Goal: Task Accomplishment & Management: Complete application form

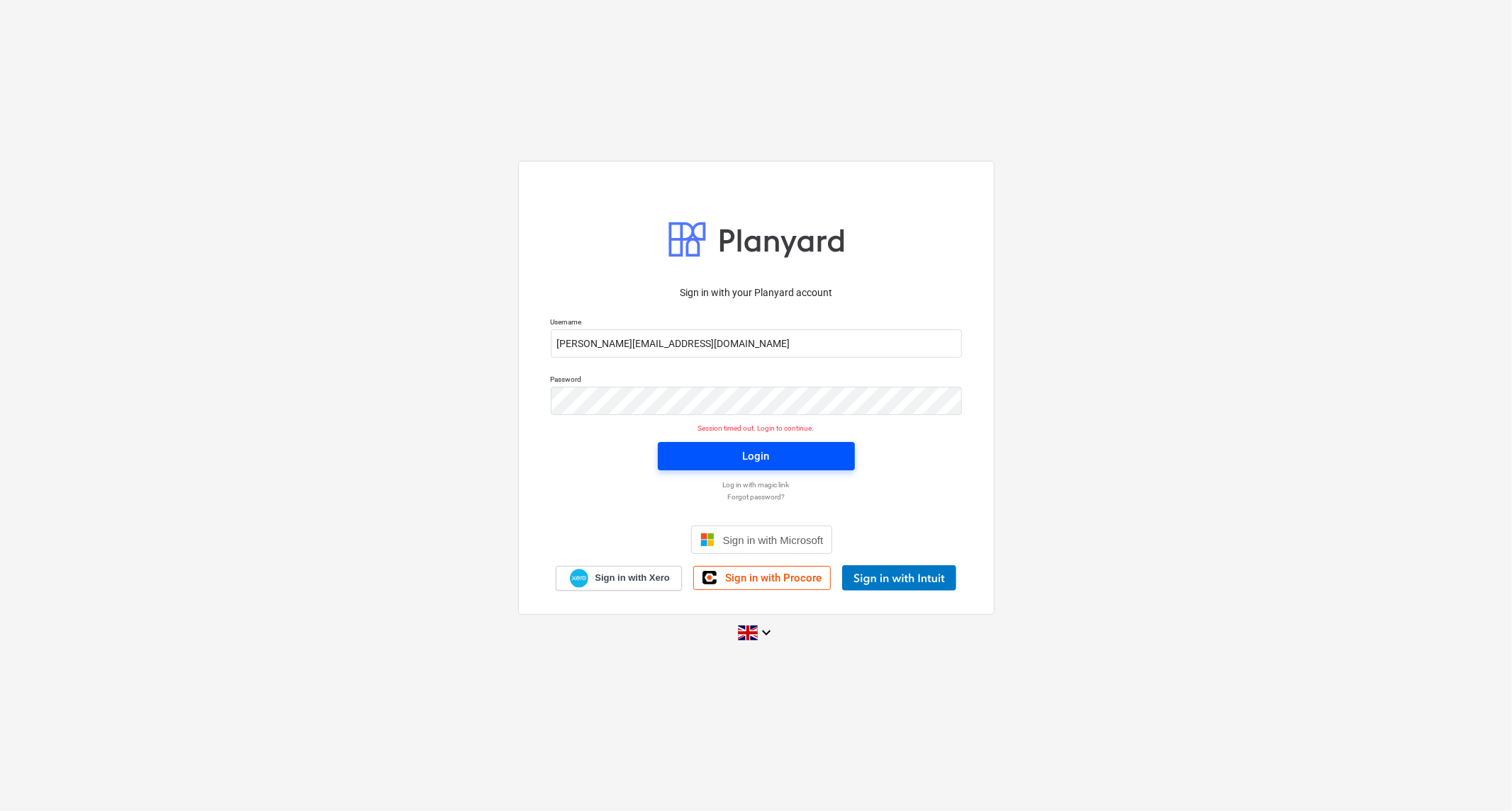
click at [746, 462] on div "Login" at bounding box center [756, 456] width 27 height 19
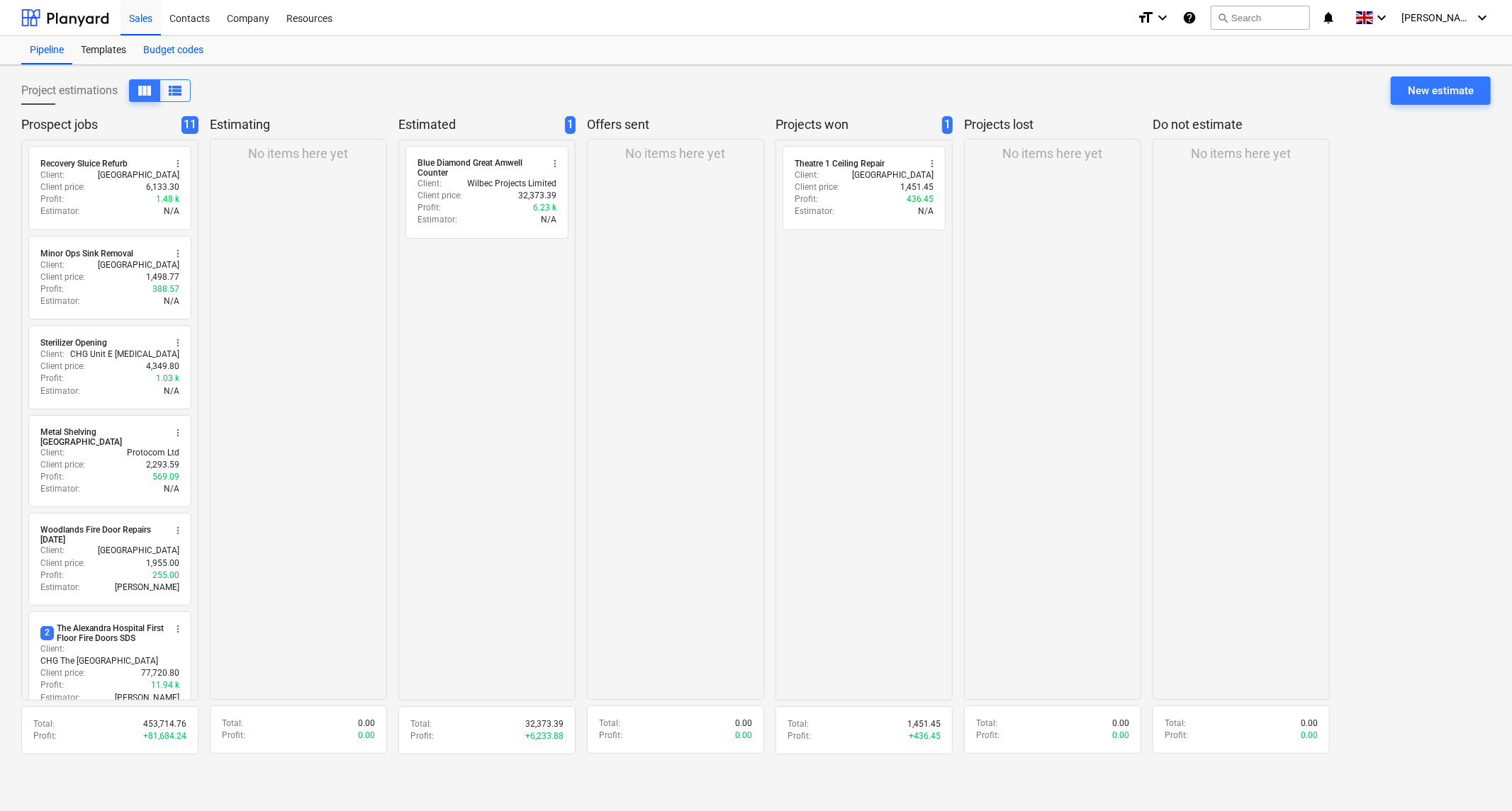
click at [165, 50] on div "Budget codes" at bounding box center [173, 51] width 77 height 29
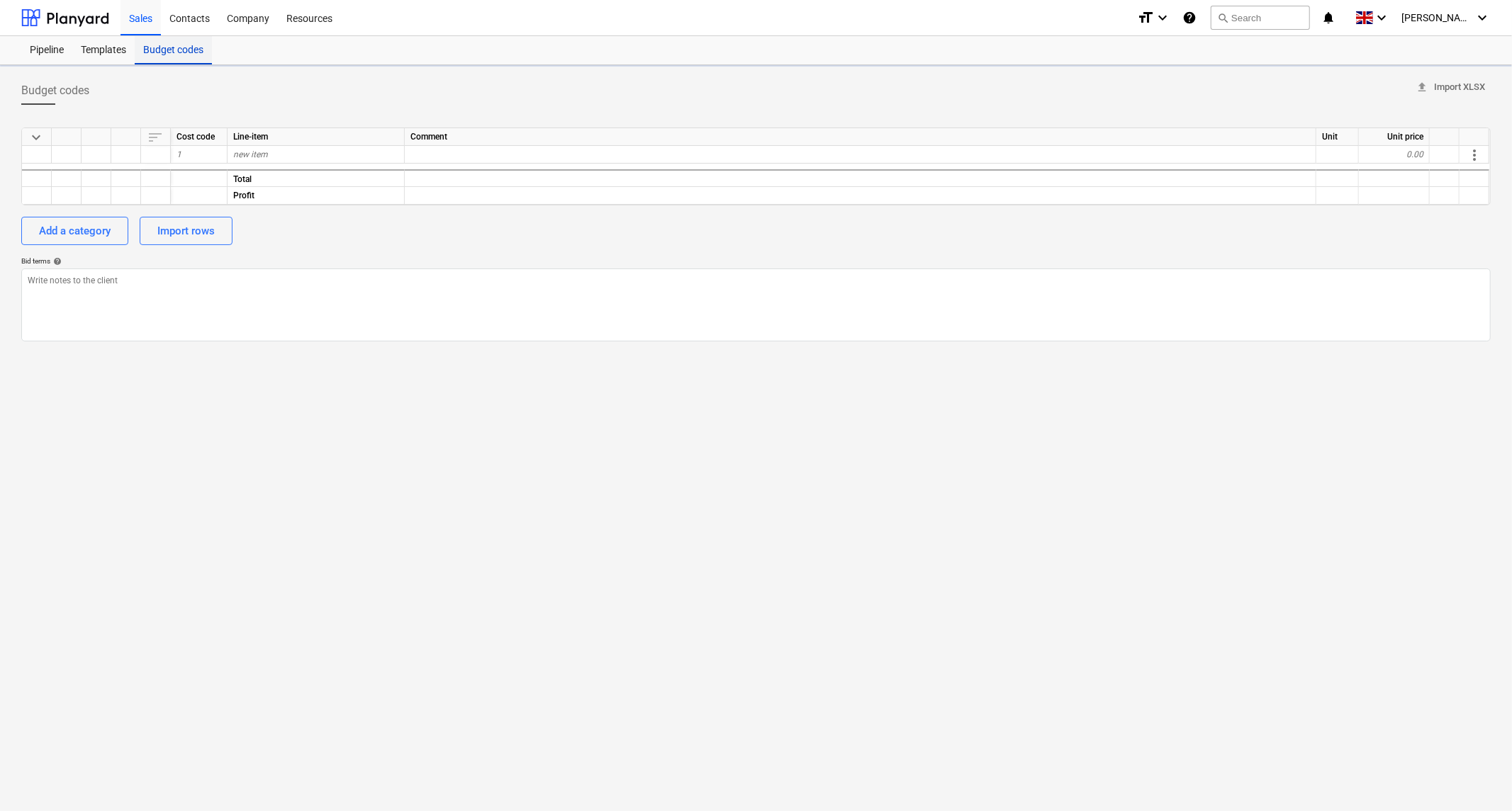
type textarea "x"
click at [91, 51] on div "Templates" at bounding box center [103, 51] width 62 height 29
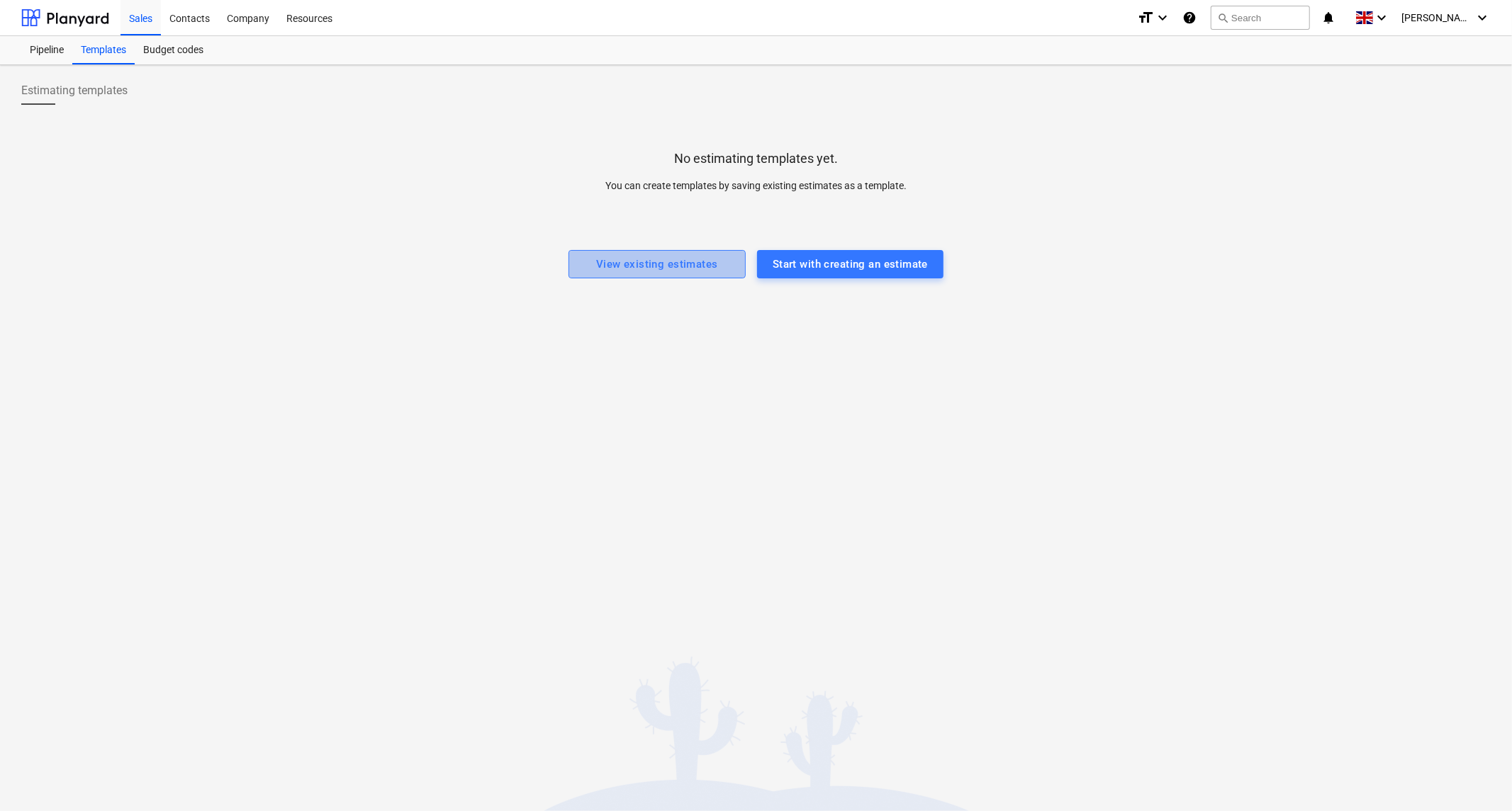
click at [699, 261] on div "View existing estimates" at bounding box center [657, 264] width 122 height 19
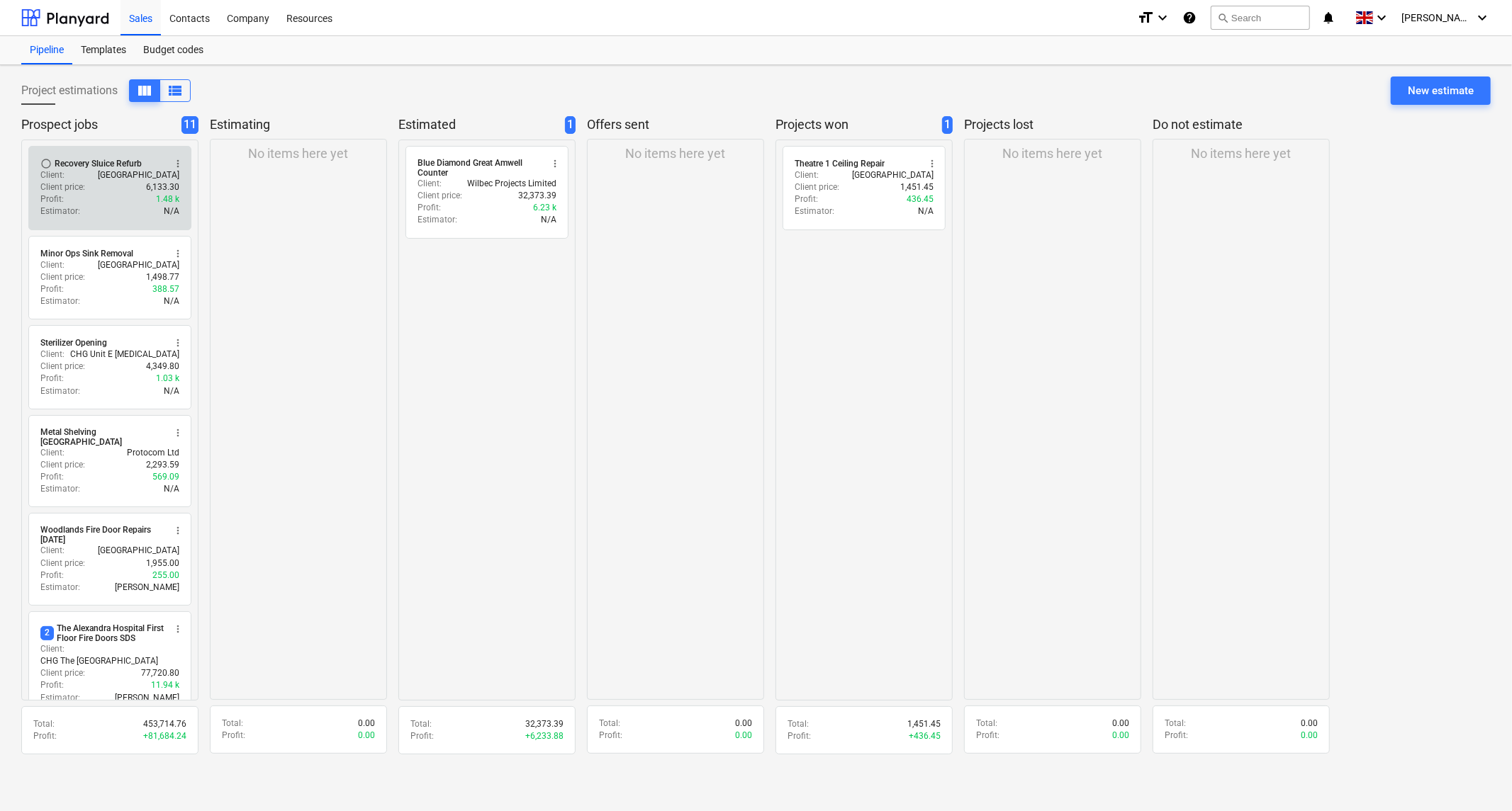
click at [178, 161] on span "more_vert" at bounding box center [178, 164] width 11 height 11
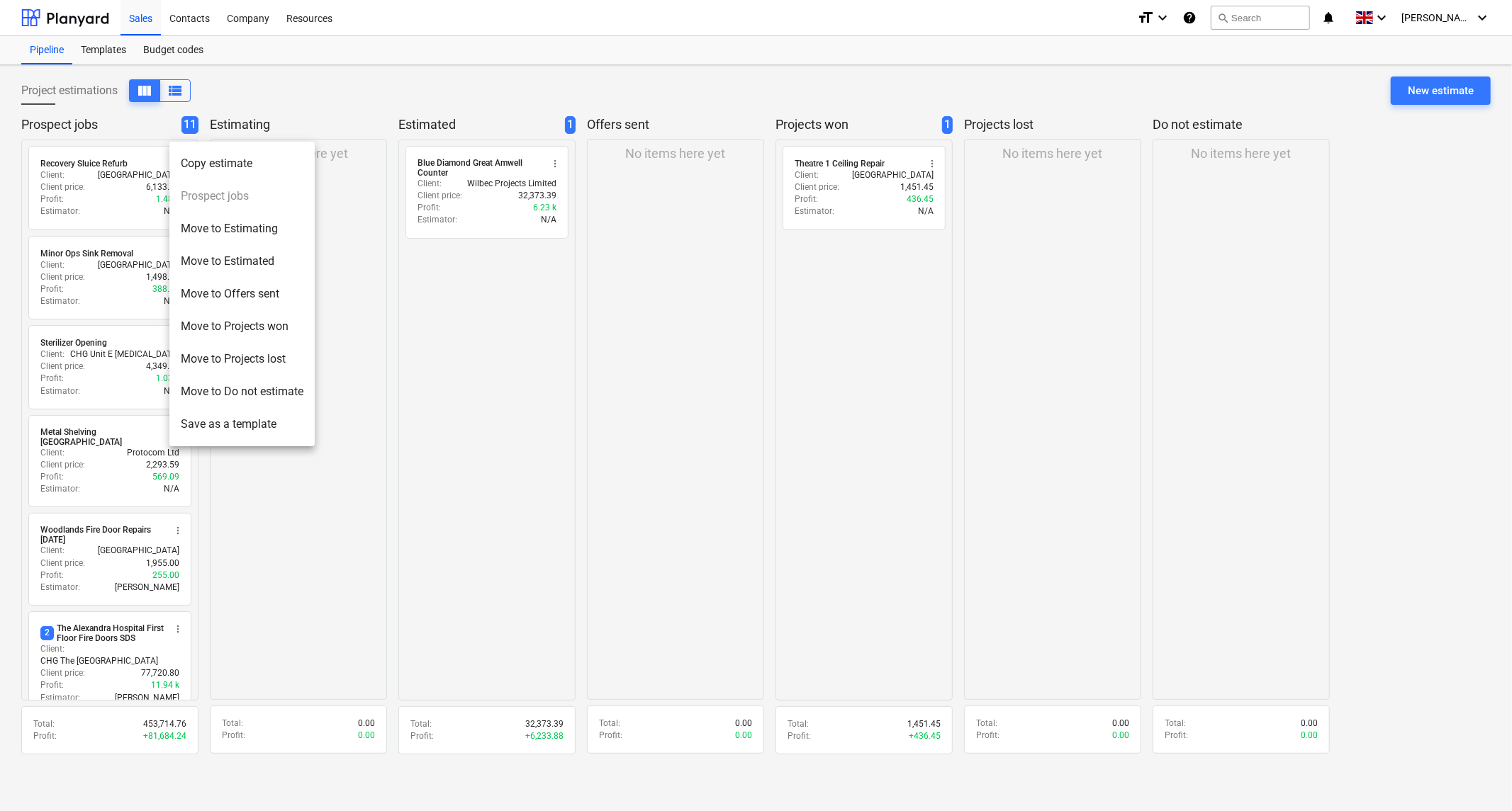
click at [117, 119] on div at bounding box center [756, 406] width 1512 height 811
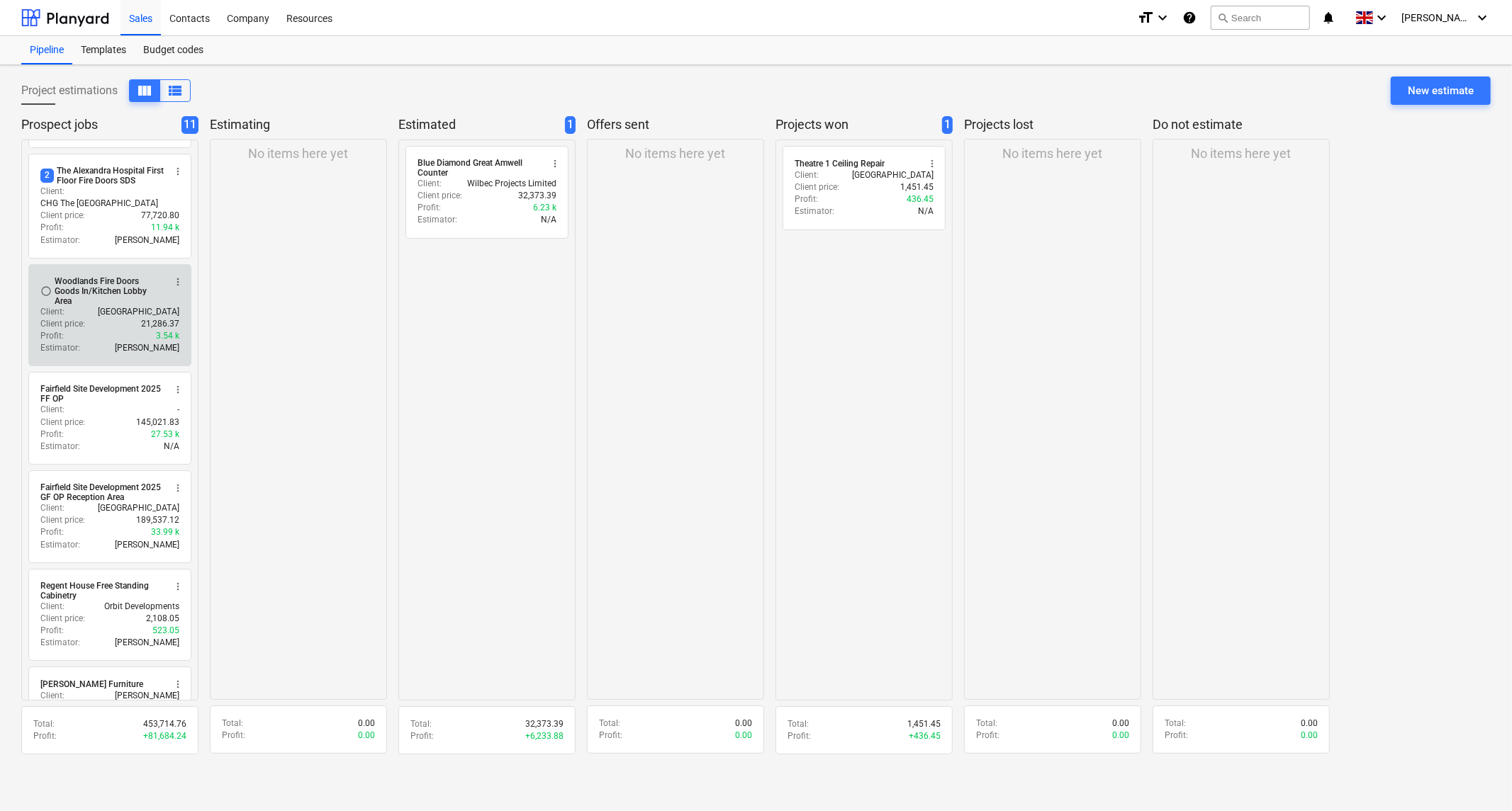
scroll to position [500, 0]
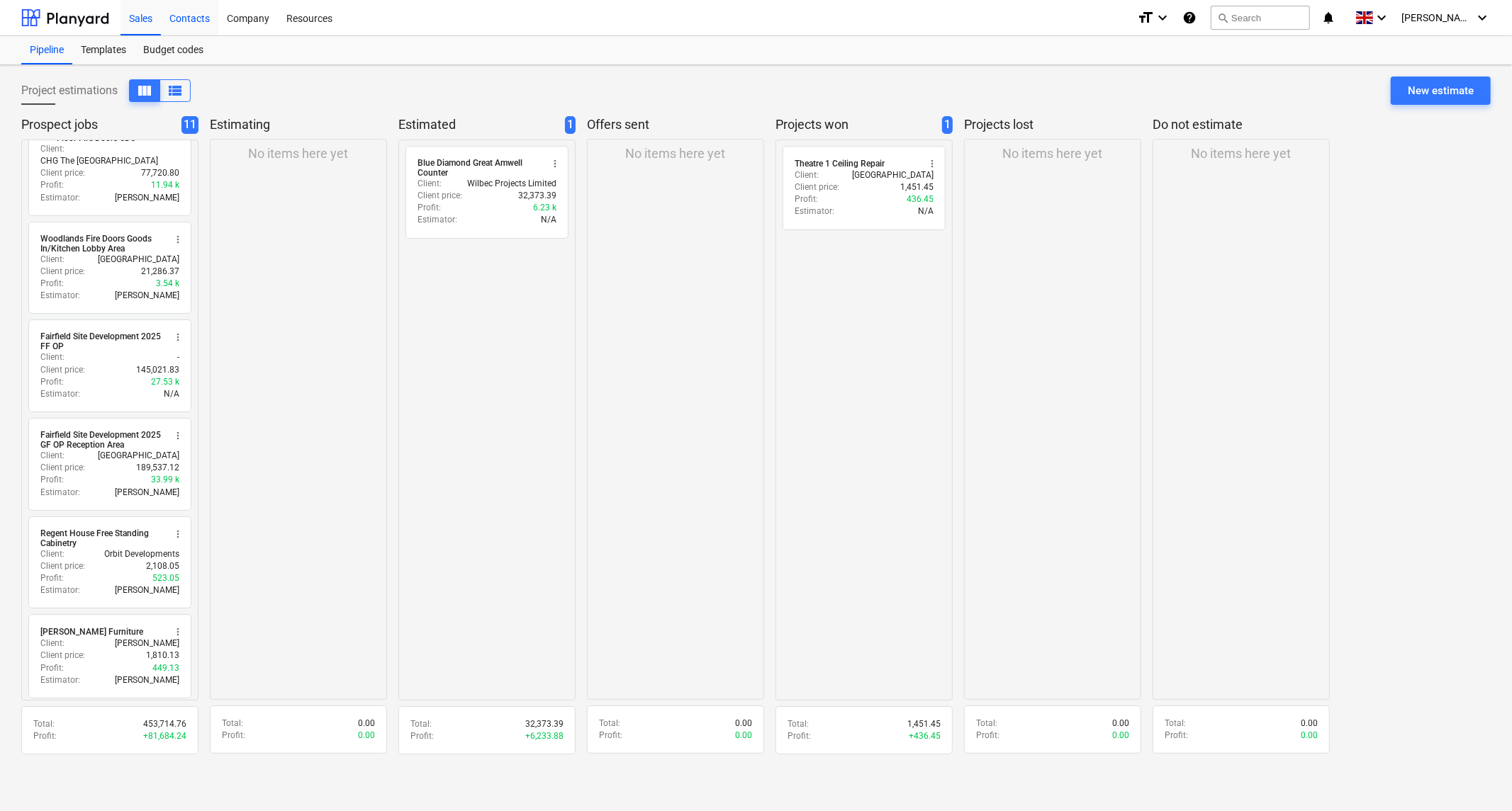
click at [195, 19] on div "Contacts" at bounding box center [190, 17] width 58 height 36
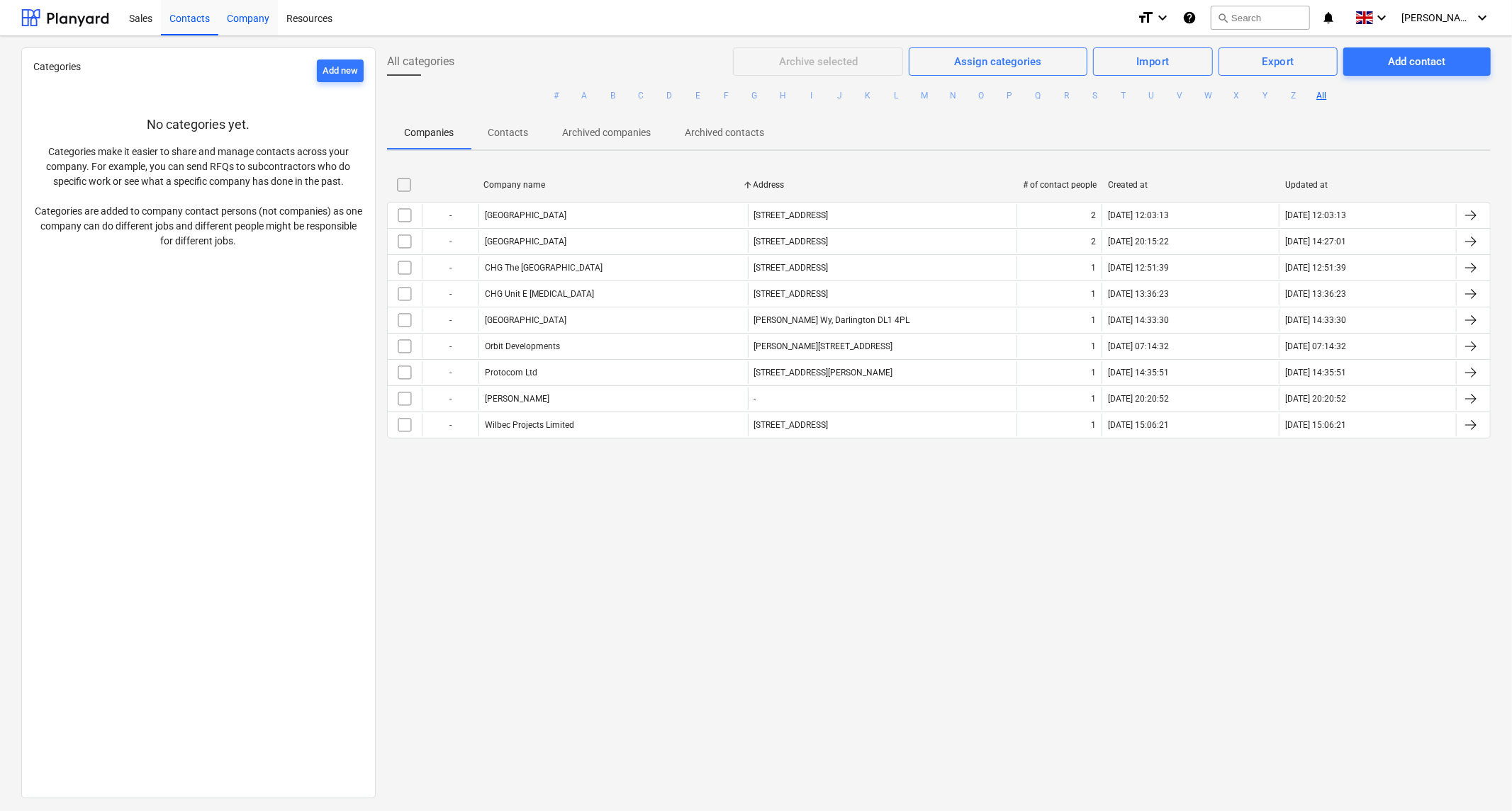
click at [257, 19] on div "Company" at bounding box center [248, 17] width 60 height 36
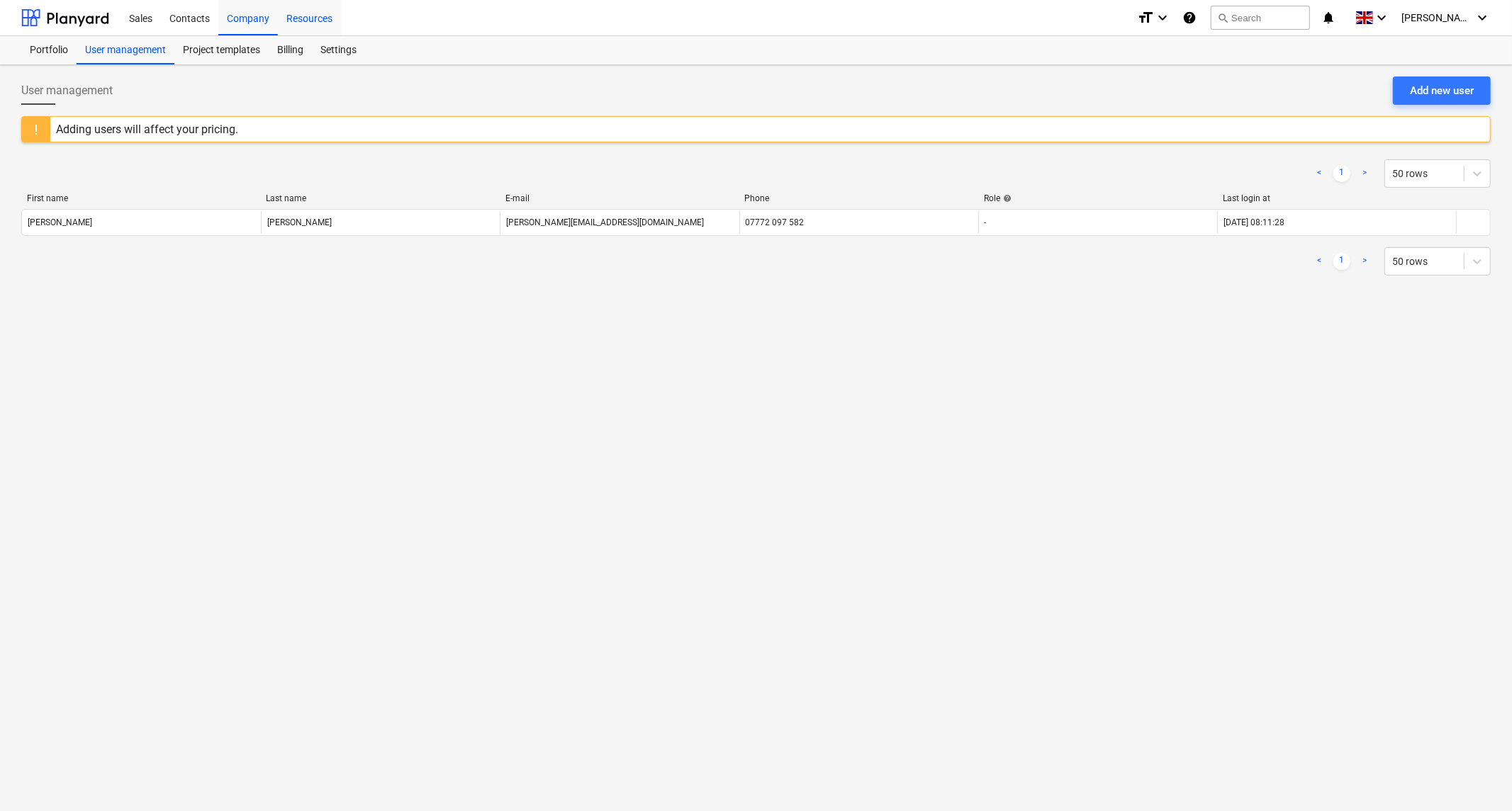
click at [314, 19] on div "Resources" at bounding box center [309, 17] width 63 height 36
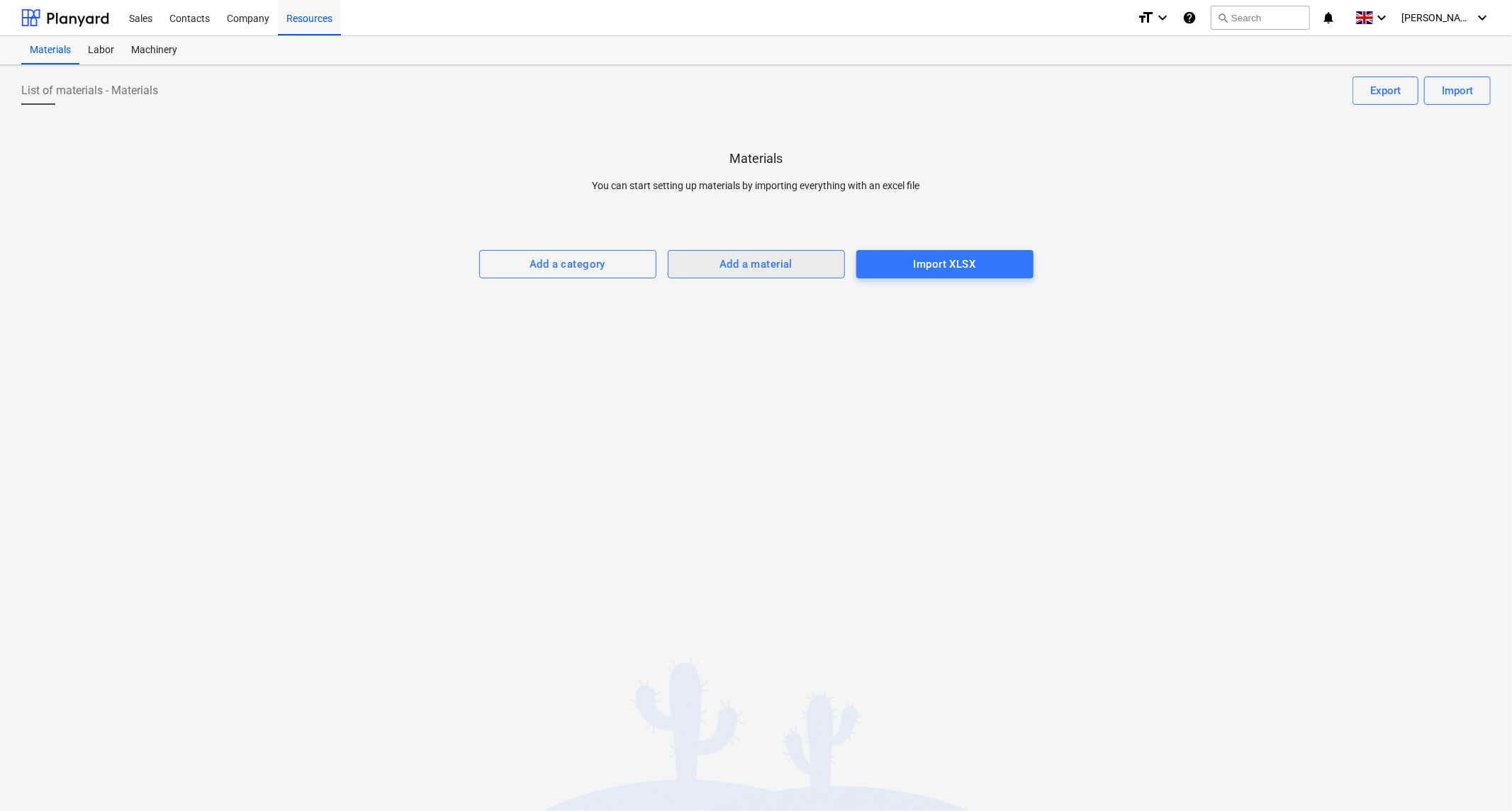
click at [751, 263] on div "Add a material" at bounding box center [756, 264] width 73 height 19
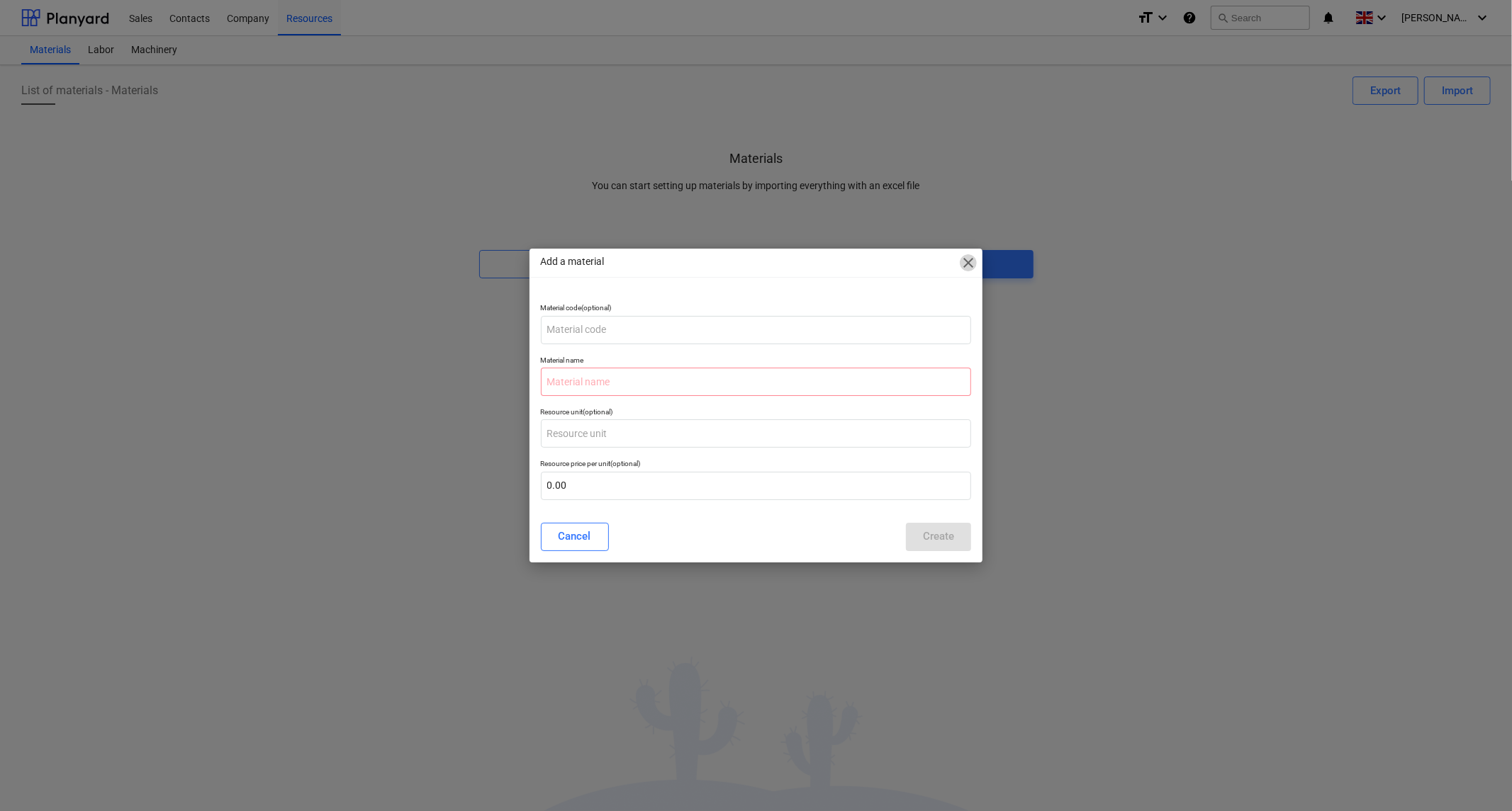
click at [968, 267] on span "close" at bounding box center [968, 263] width 17 height 17
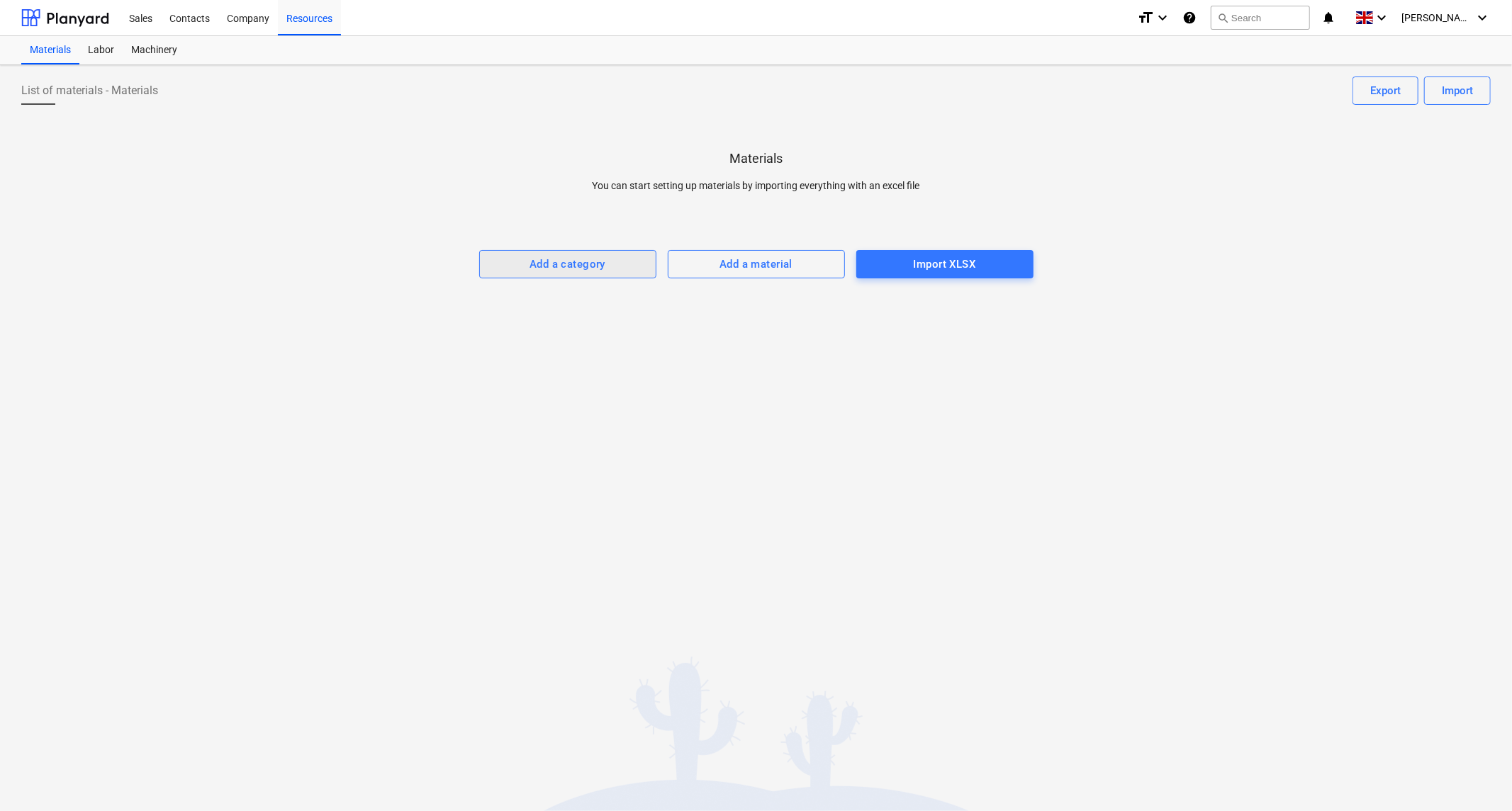
click at [587, 264] on div "Add a category" at bounding box center [567, 264] width 76 height 19
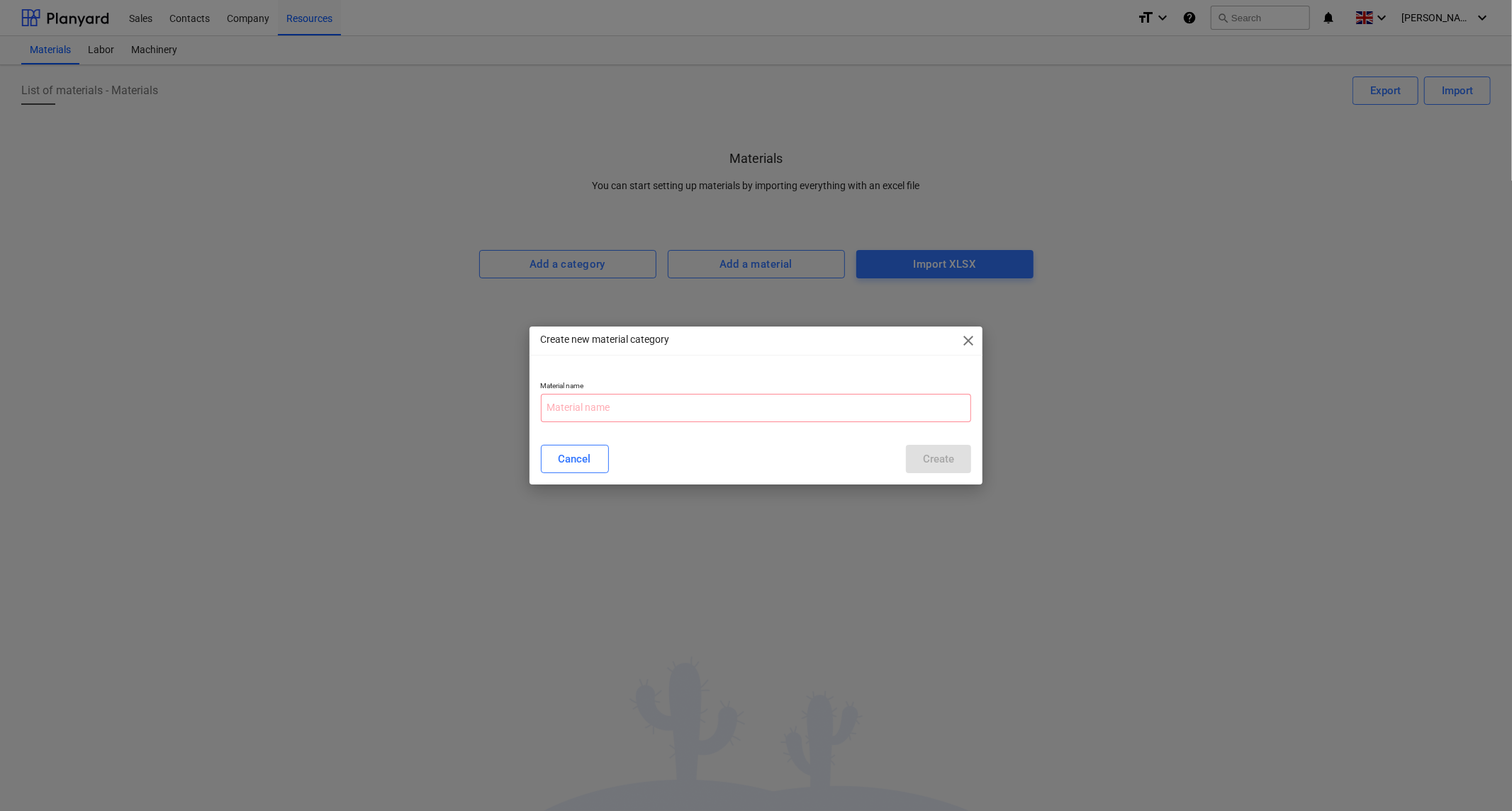
click at [968, 338] on span "close" at bounding box center [968, 341] width 17 height 17
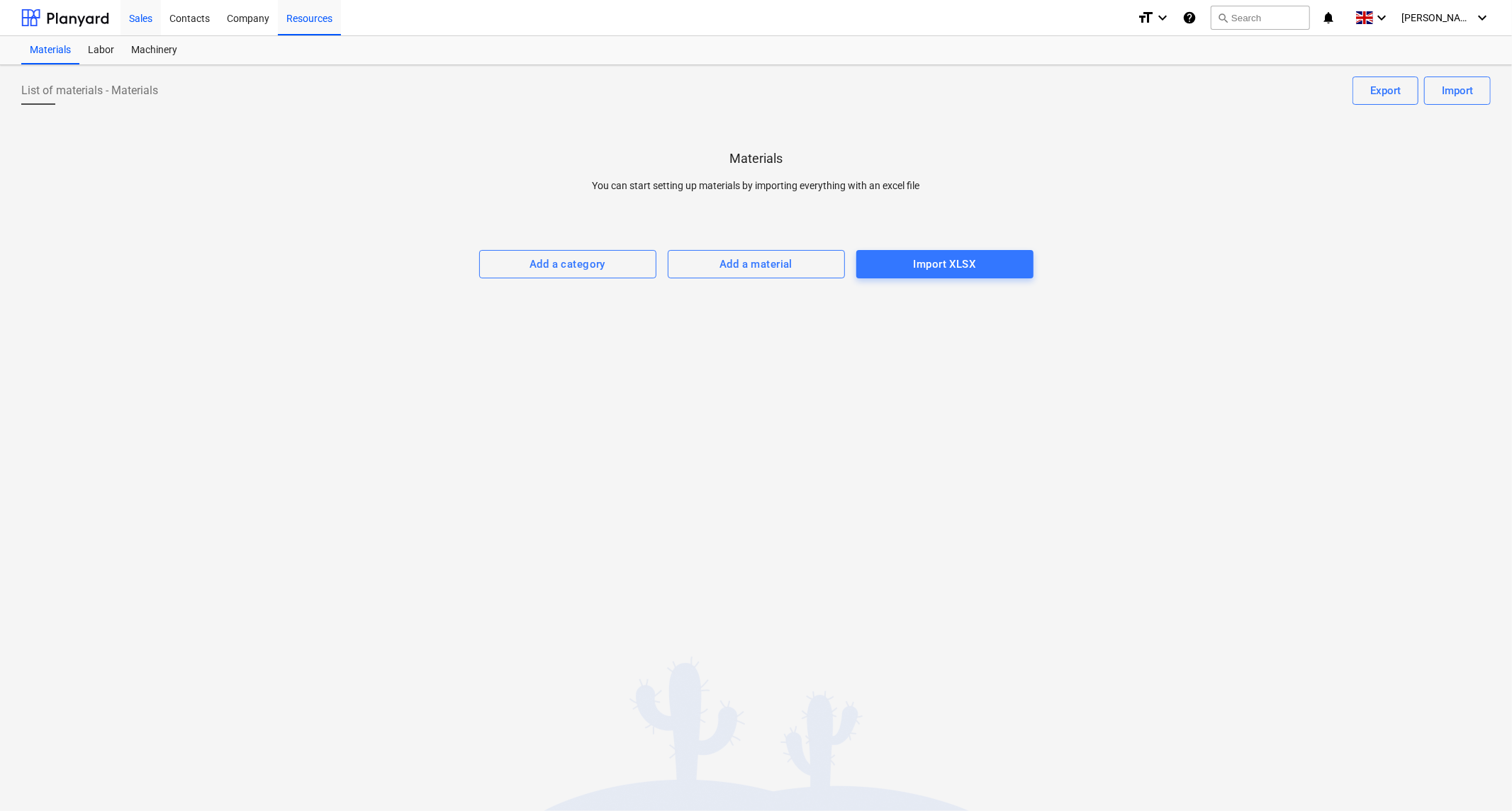
click at [138, 24] on div "Sales" at bounding box center [140, 17] width 41 height 36
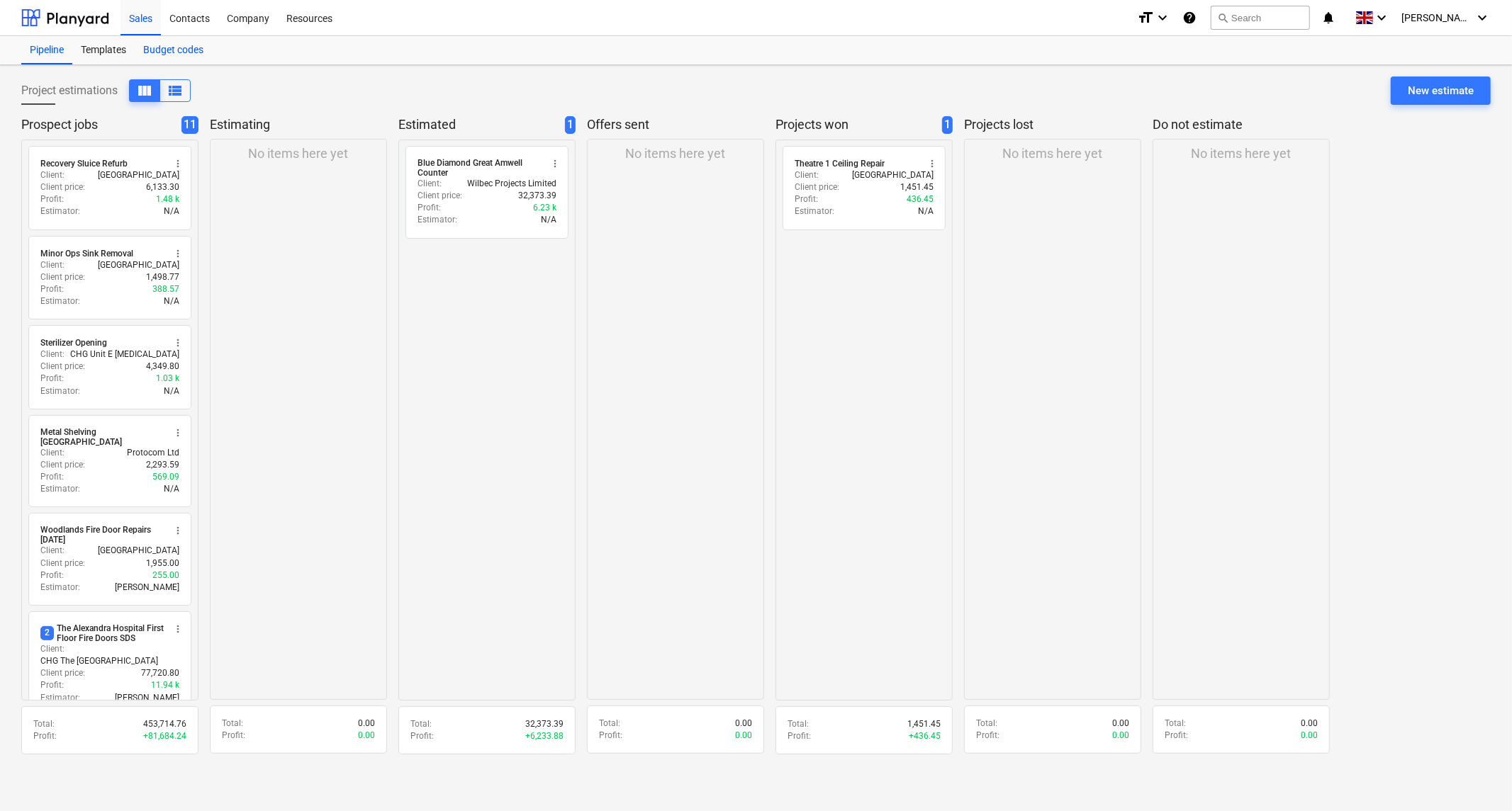
click at [183, 51] on div "Budget codes" at bounding box center [173, 51] width 77 height 29
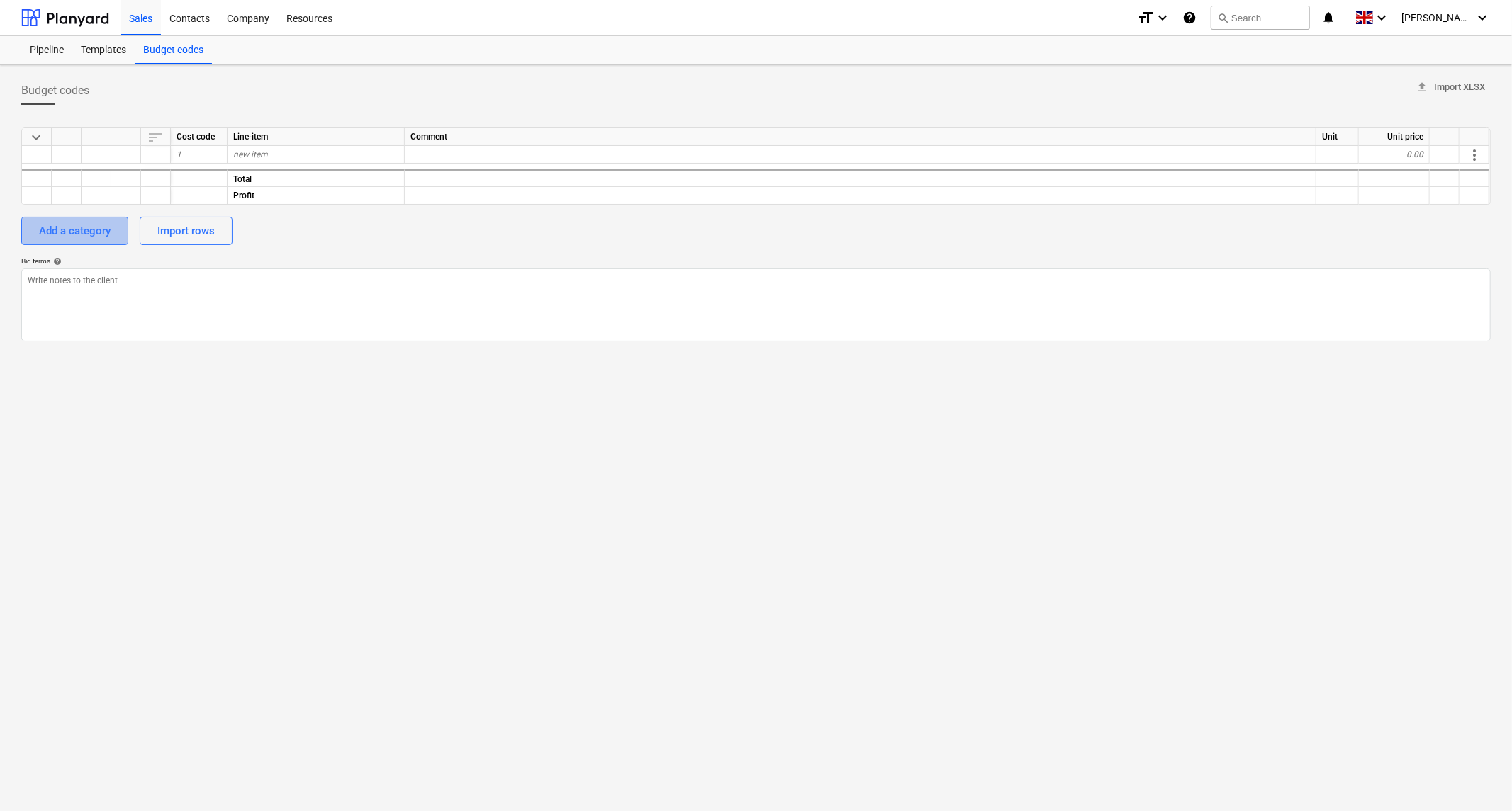
click at [83, 232] on div "Add a category" at bounding box center [75, 231] width 71 height 19
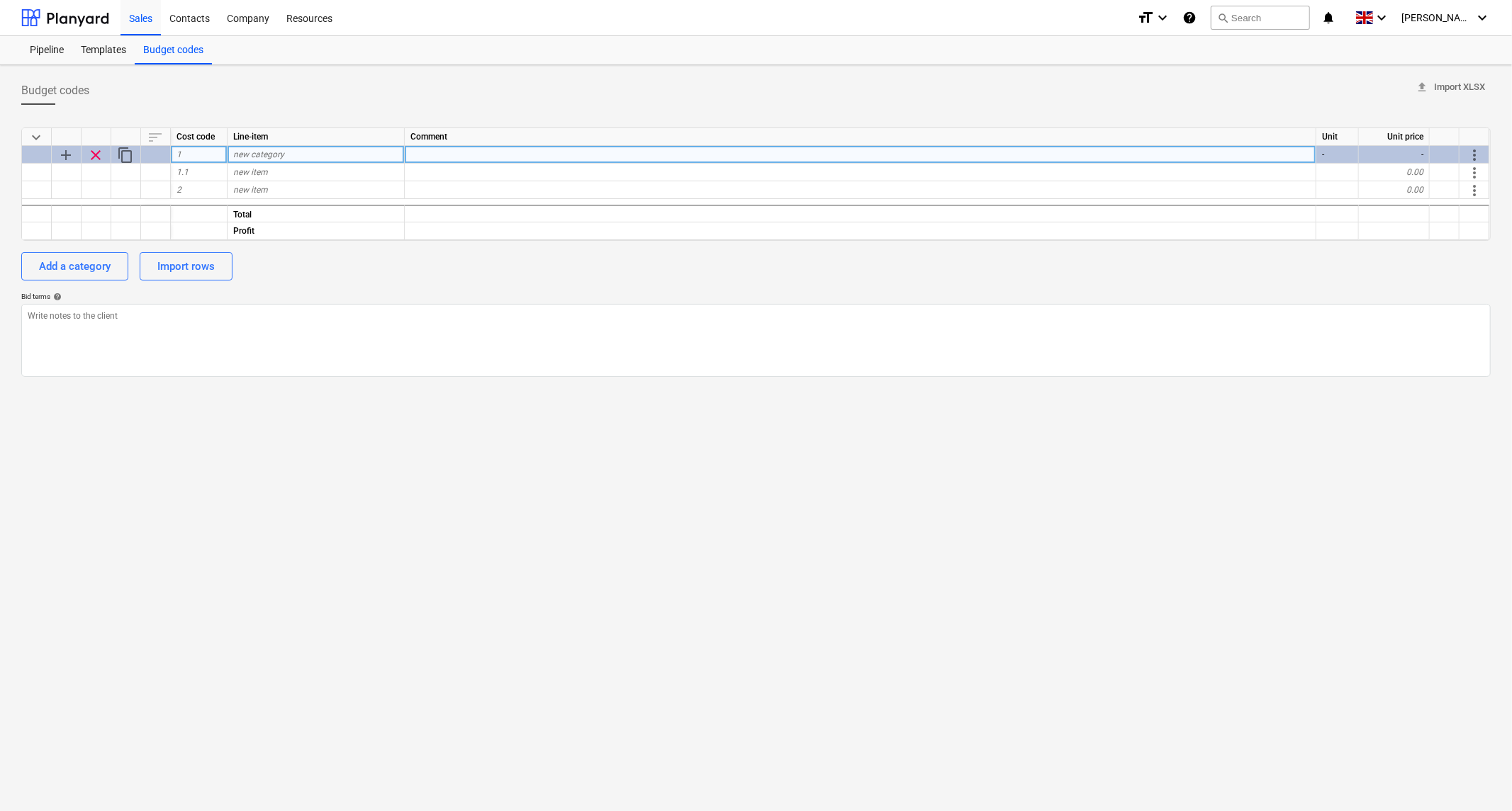
click at [100, 153] on span "clear" at bounding box center [96, 155] width 17 height 17
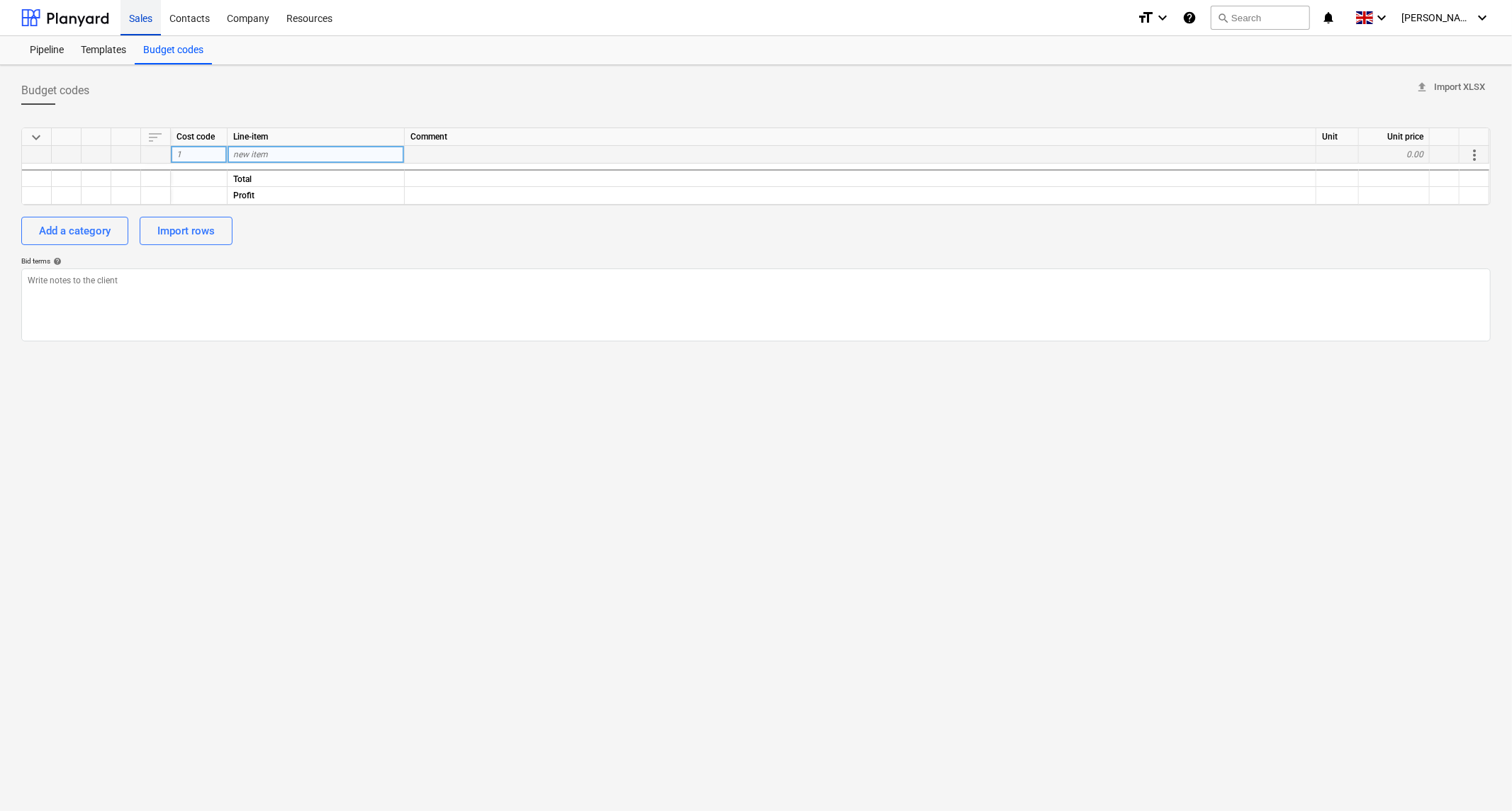
click at [130, 24] on div "Sales" at bounding box center [140, 17] width 41 height 36
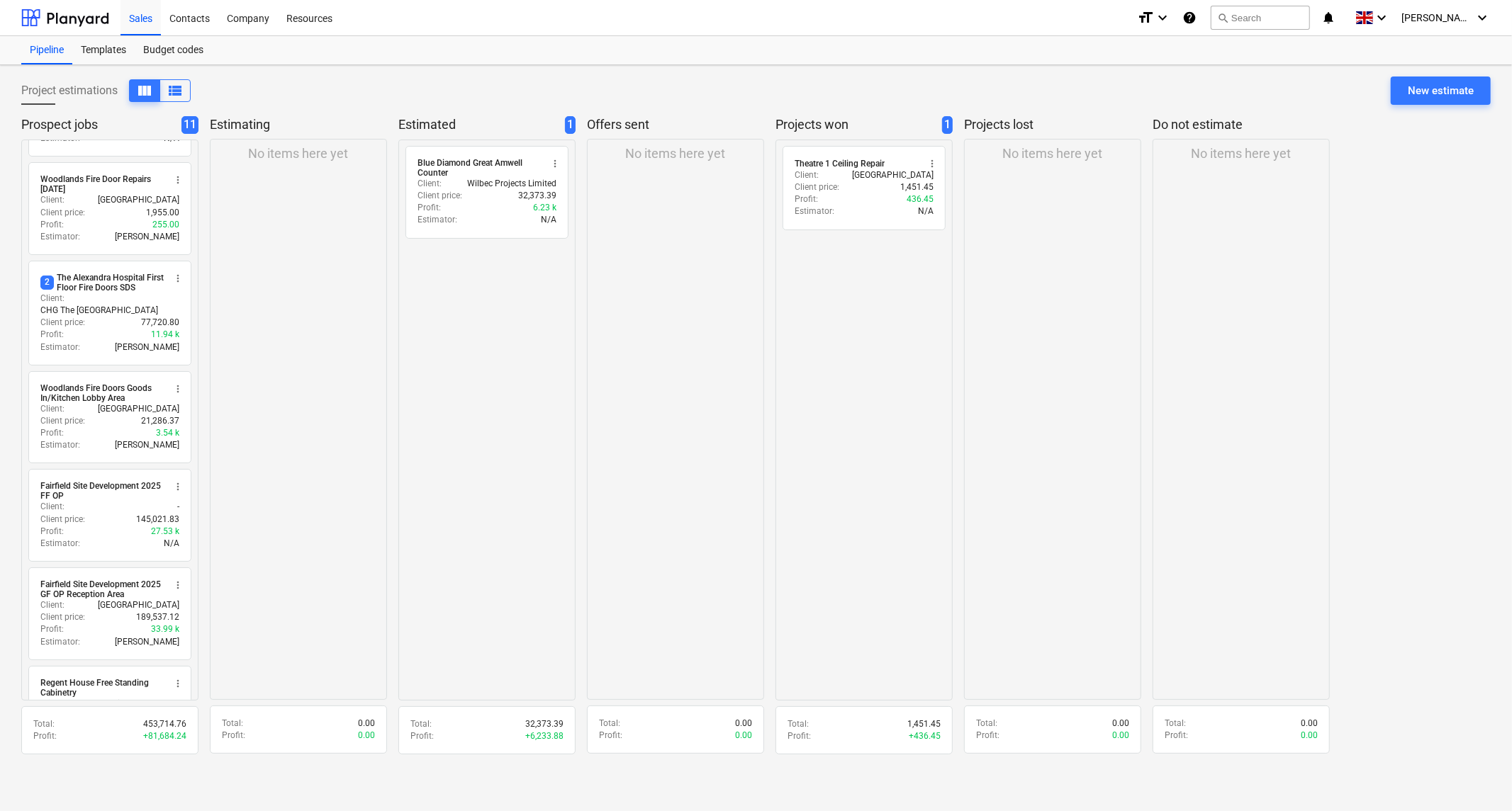
scroll to position [29, 0]
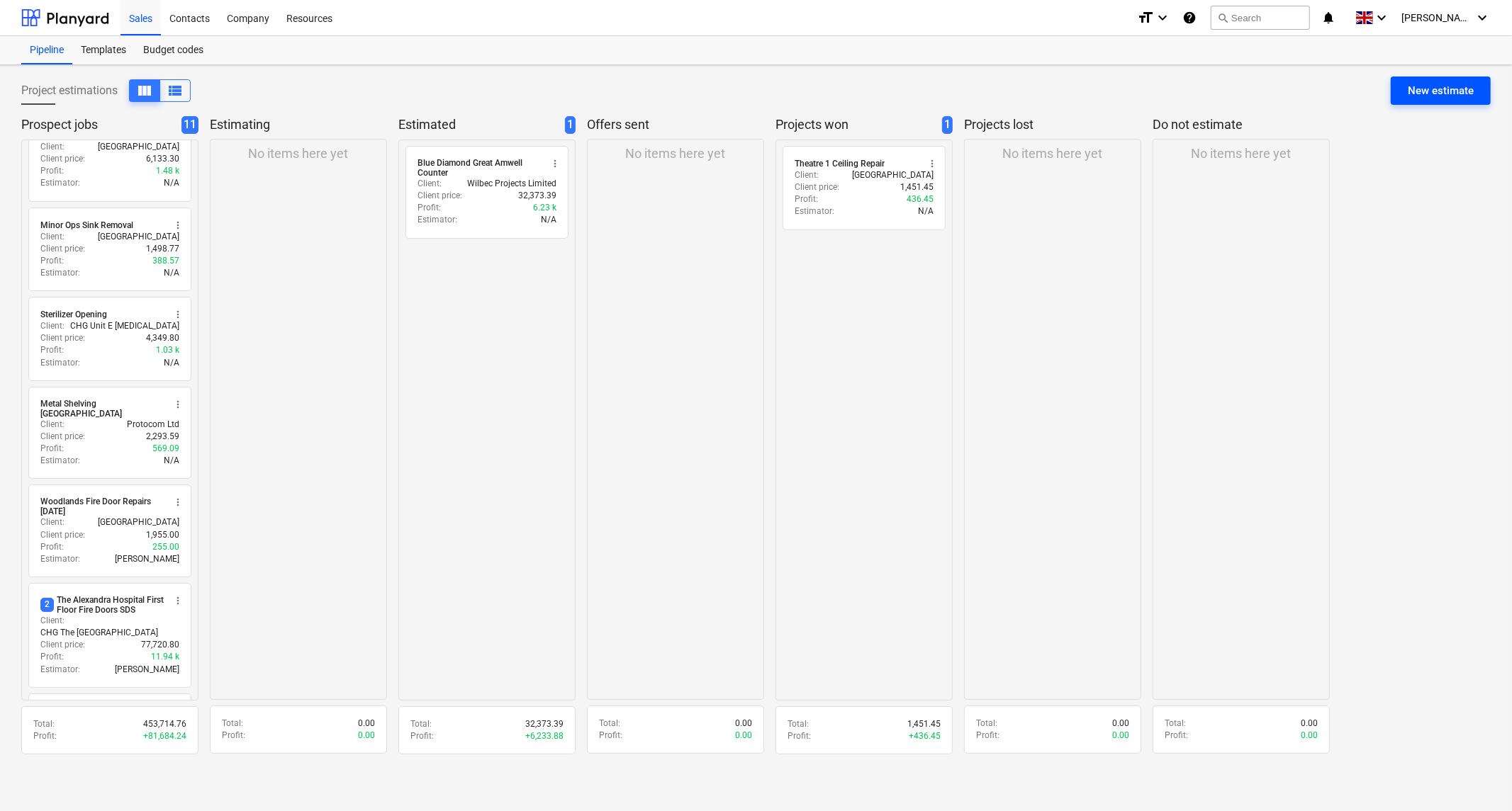
click at [1441, 92] on div "New estimate" at bounding box center [1441, 91] width 66 height 19
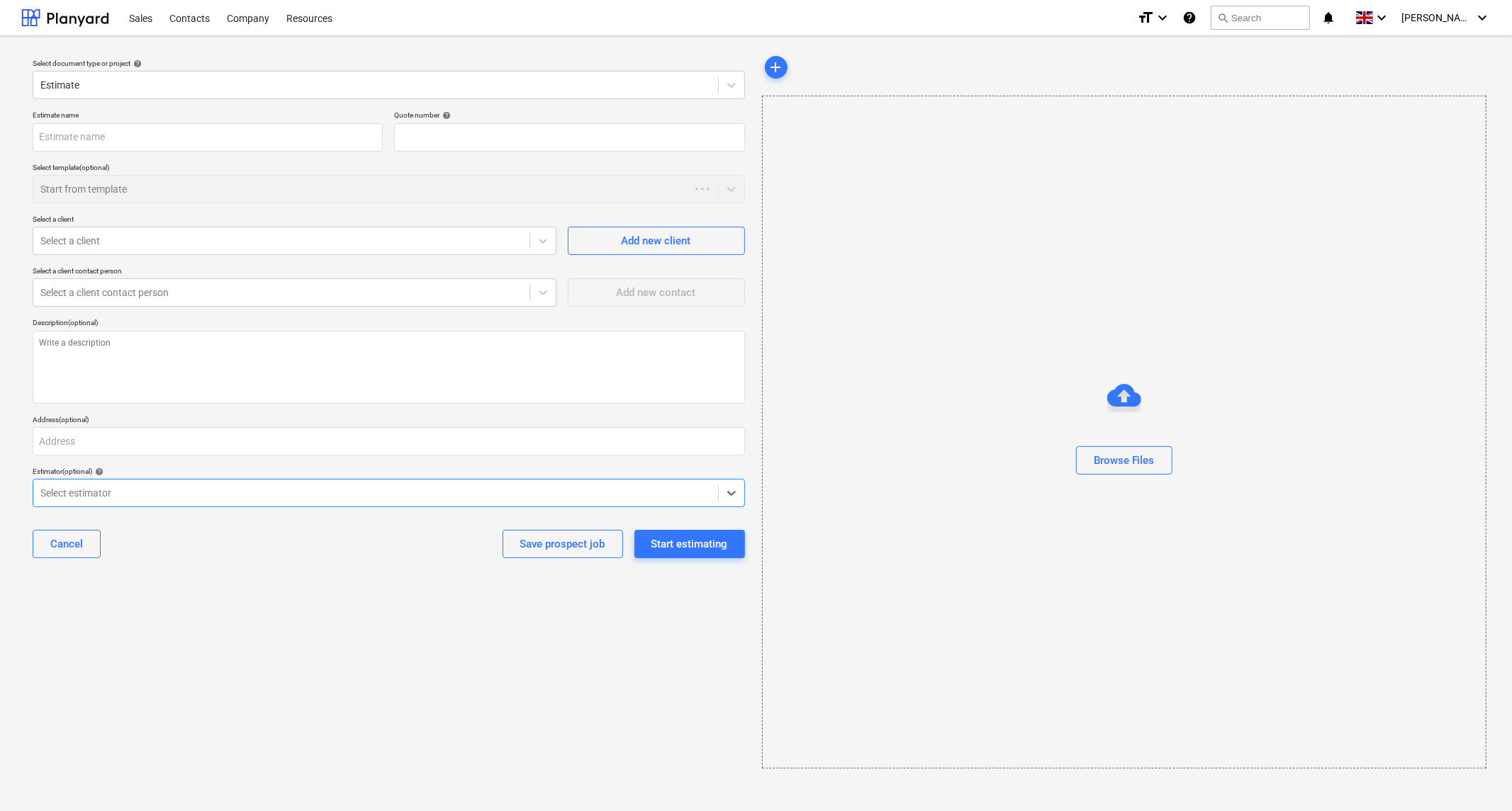
type textarea "x"
type input "QU-0017"
click at [138, 18] on div "Sales" at bounding box center [140, 17] width 41 height 36
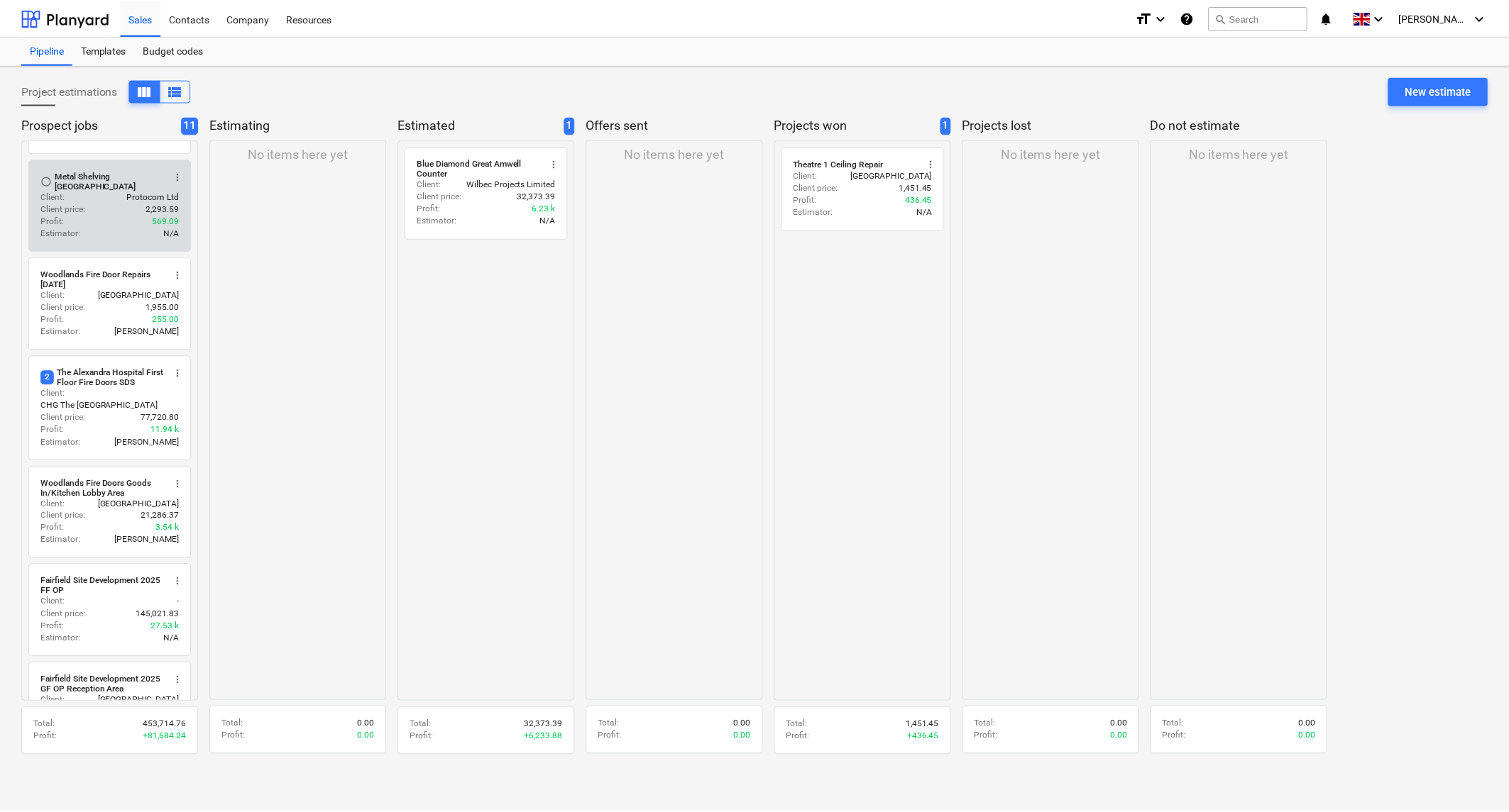
scroll to position [29, 0]
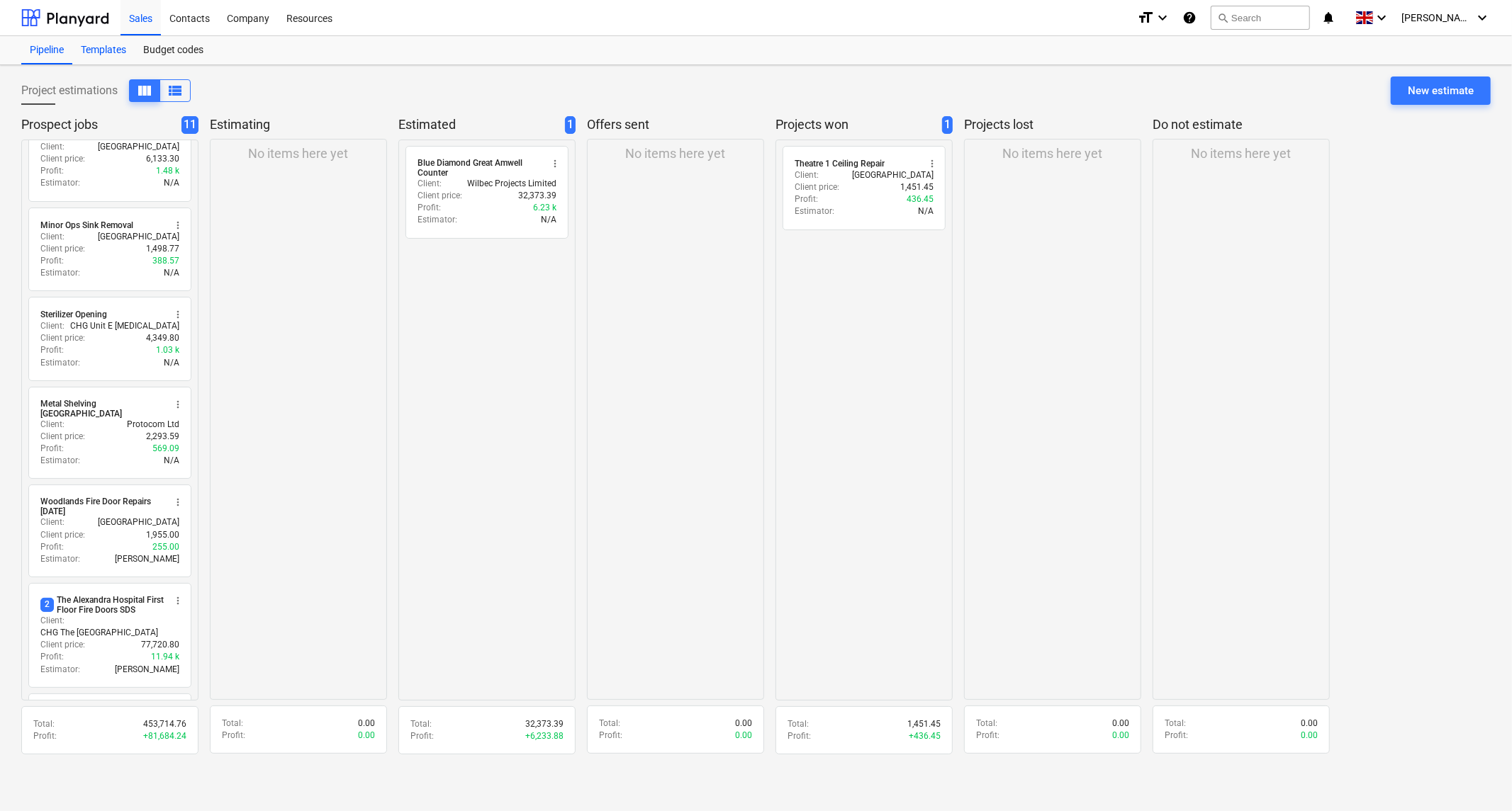
click at [105, 51] on div "Templates" at bounding box center [103, 51] width 62 height 29
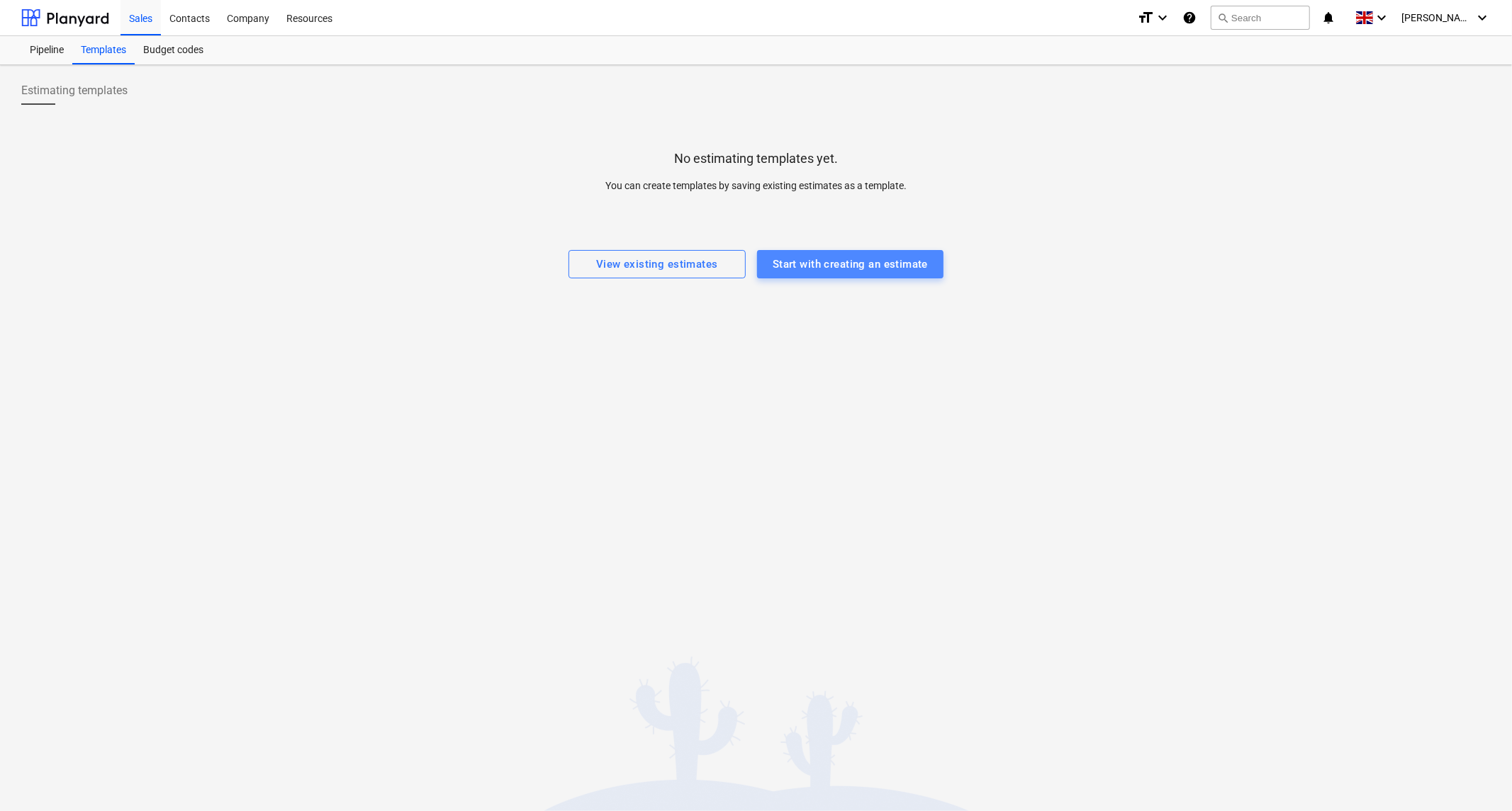
click at [854, 265] on div "Start with creating an estimate" at bounding box center [850, 264] width 155 height 19
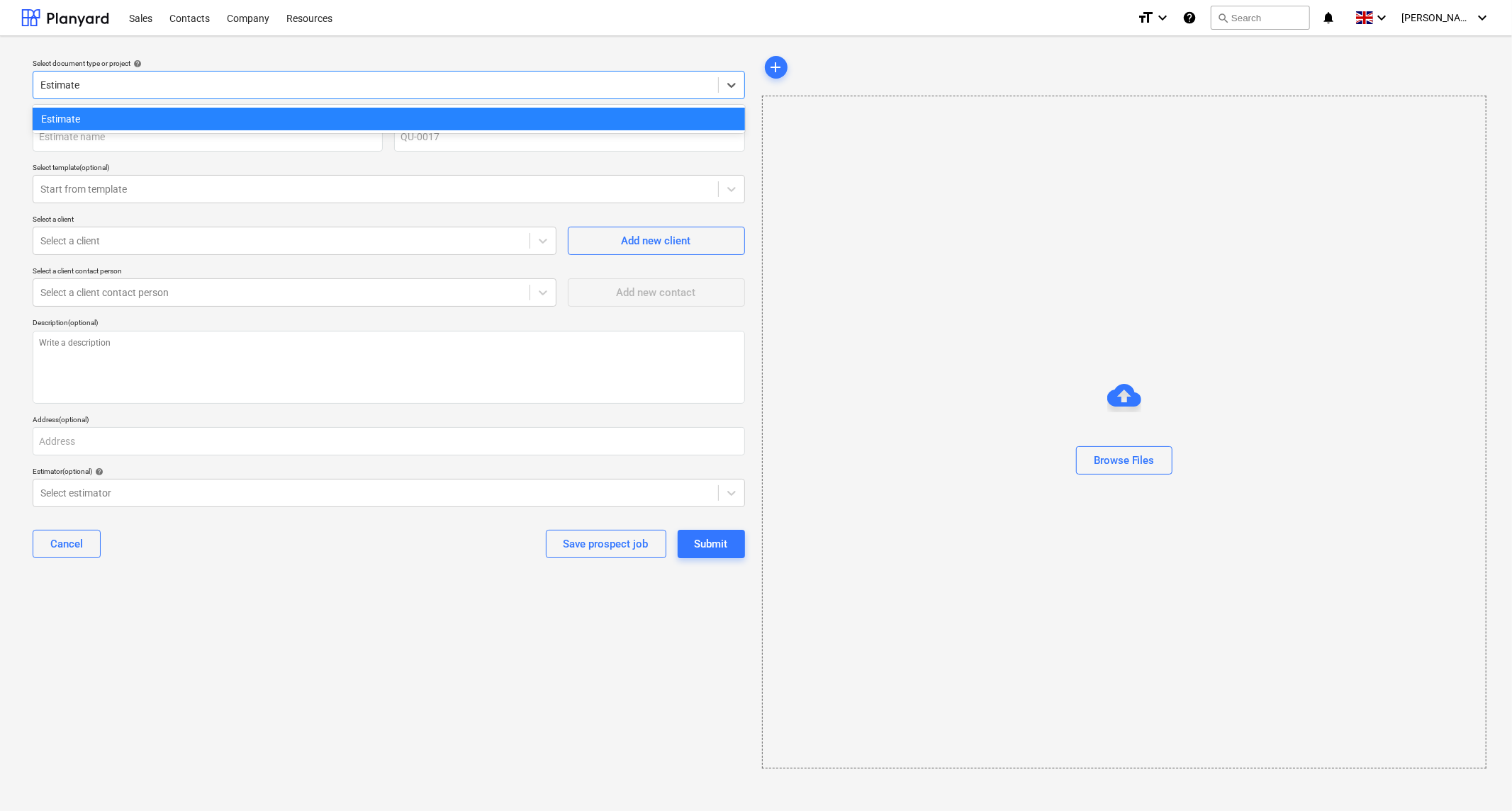
click at [716, 86] on div "Estimate" at bounding box center [376, 85] width 684 height 20
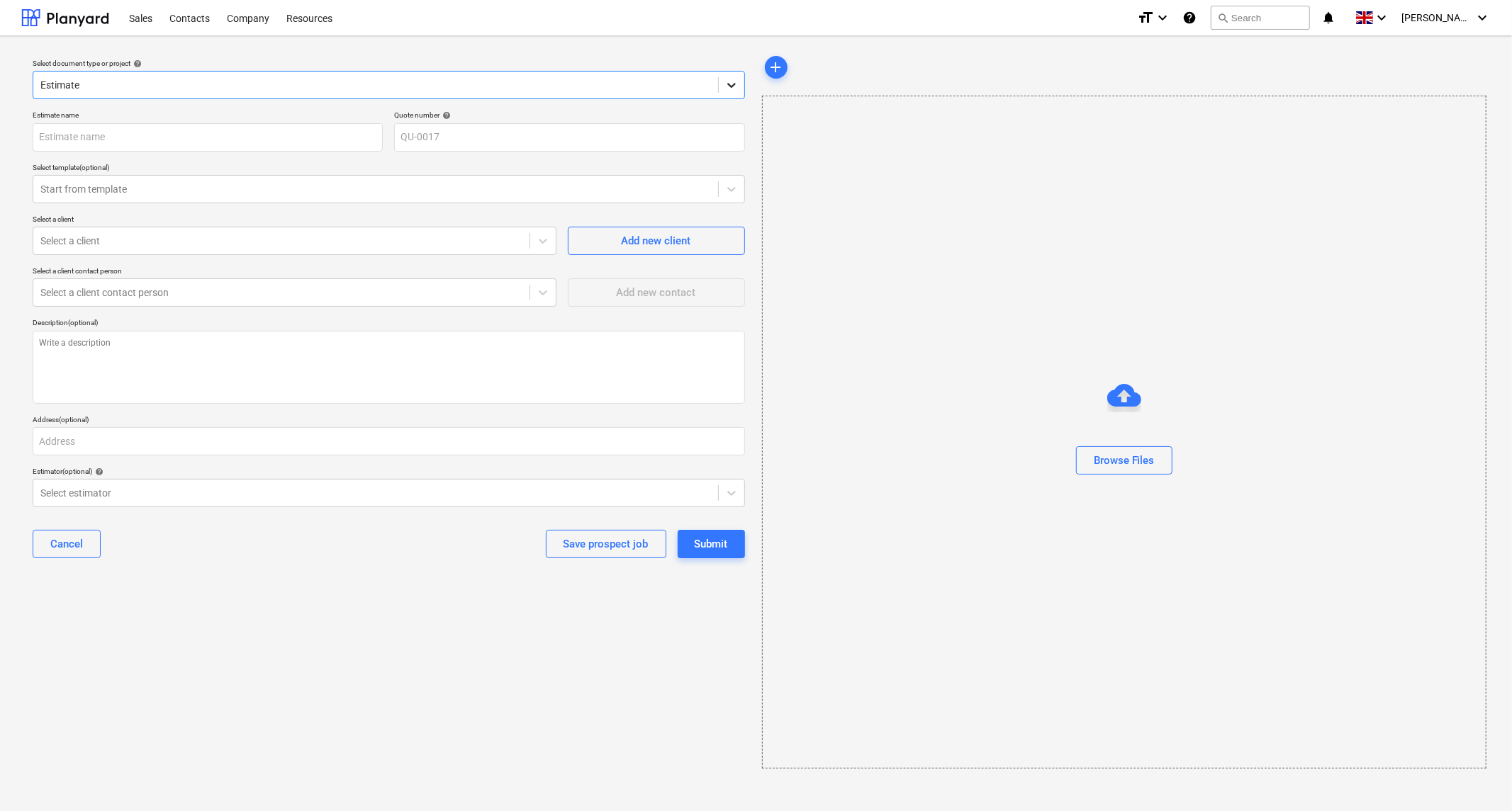
click at [724, 83] on icon at bounding box center [731, 85] width 14 height 14
click at [776, 66] on span "add" at bounding box center [776, 68] width 17 height 17
click at [796, 73] on div "add" at bounding box center [1123, 68] width 724 height 29
click at [780, 71] on span "add" at bounding box center [776, 68] width 17 height 17
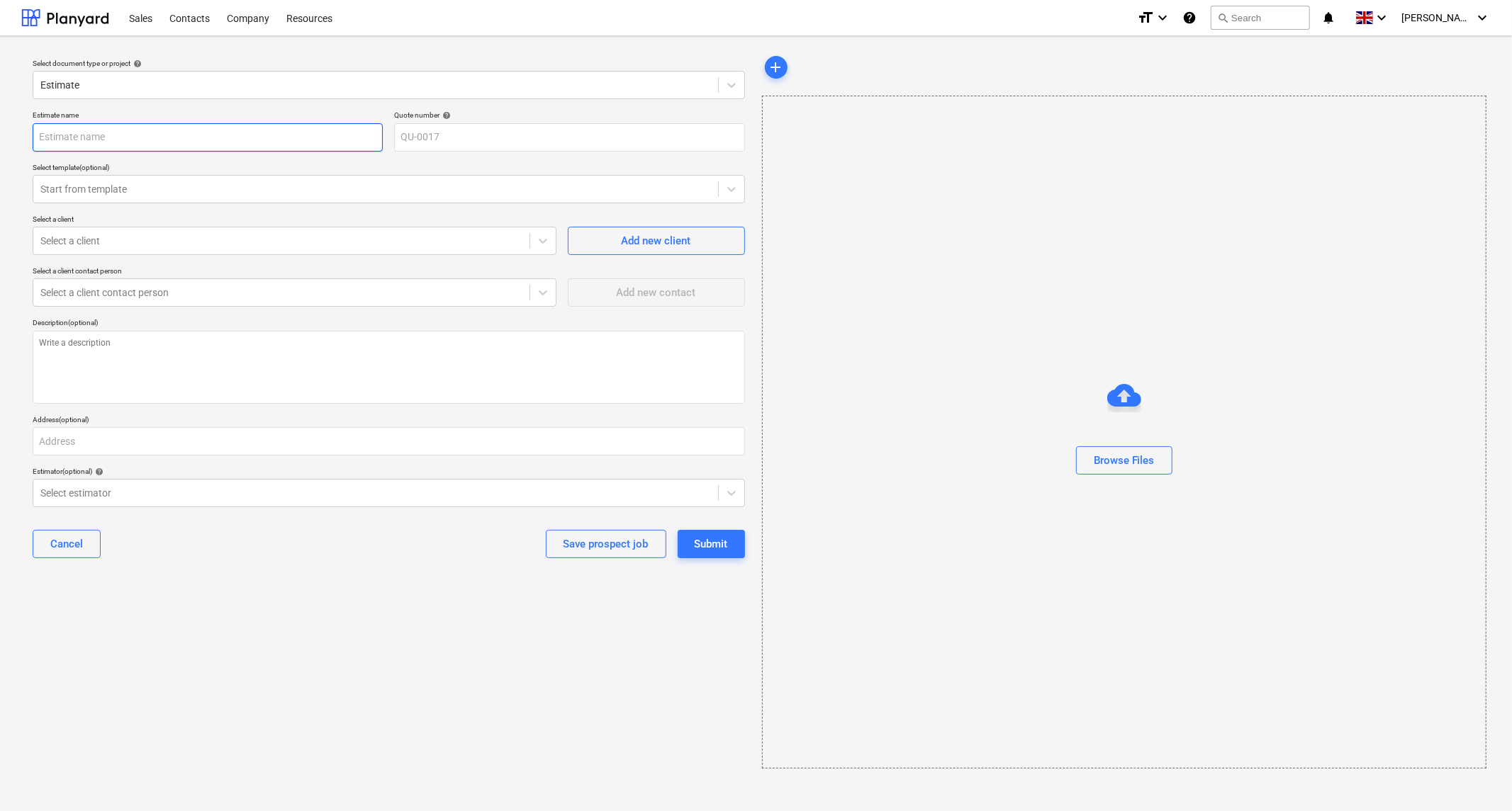
click at [260, 137] on input "text" at bounding box center [207, 138] width 350 height 29
click at [237, 234] on div "Select a client Select a client" at bounding box center [294, 234] width 524 height 41
click at [99, 133] on input "text" at bounding box center [207, 138] width 350 height 29
type textarea "x"
type input "Y"
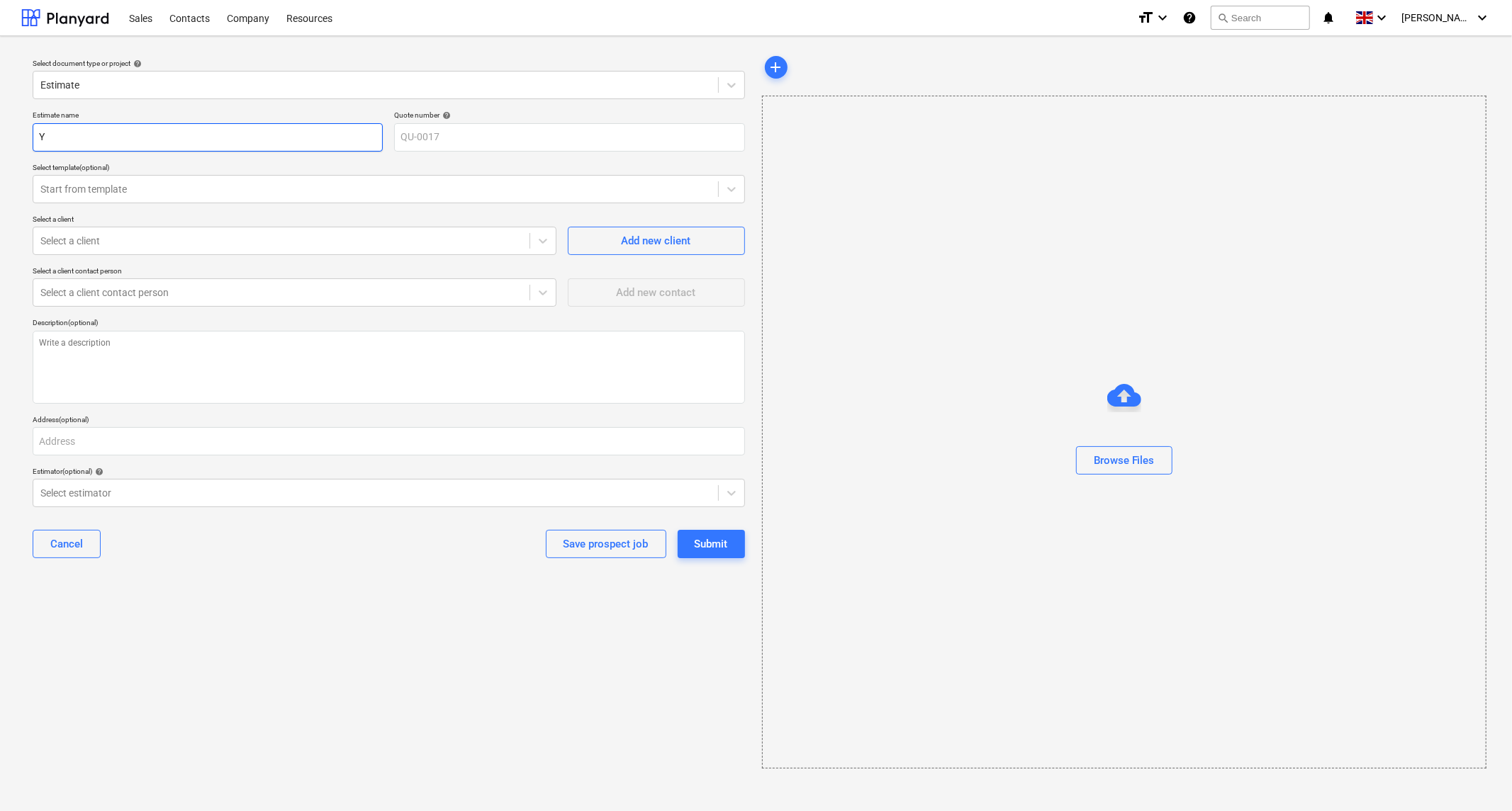
type textarea "x"
type input "Yo"
type textarea "x"
type input "Yor"
type textarea "x"
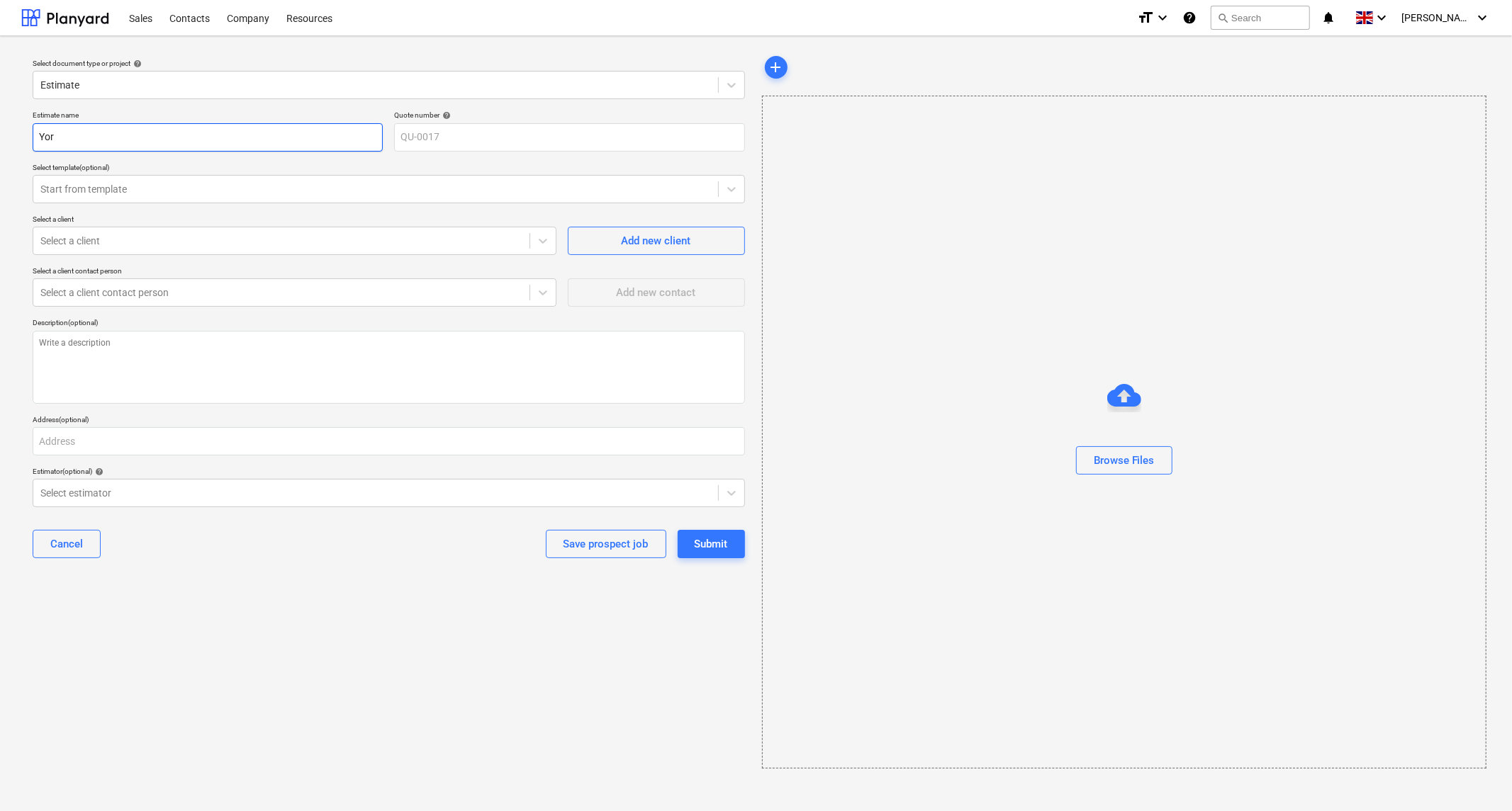
type input "[GEOGRAPHIC_DATA]"
type textarea "x"
type input "[GEOGRAPHIC_DATA]"
type textarea "x"
type input "York W"
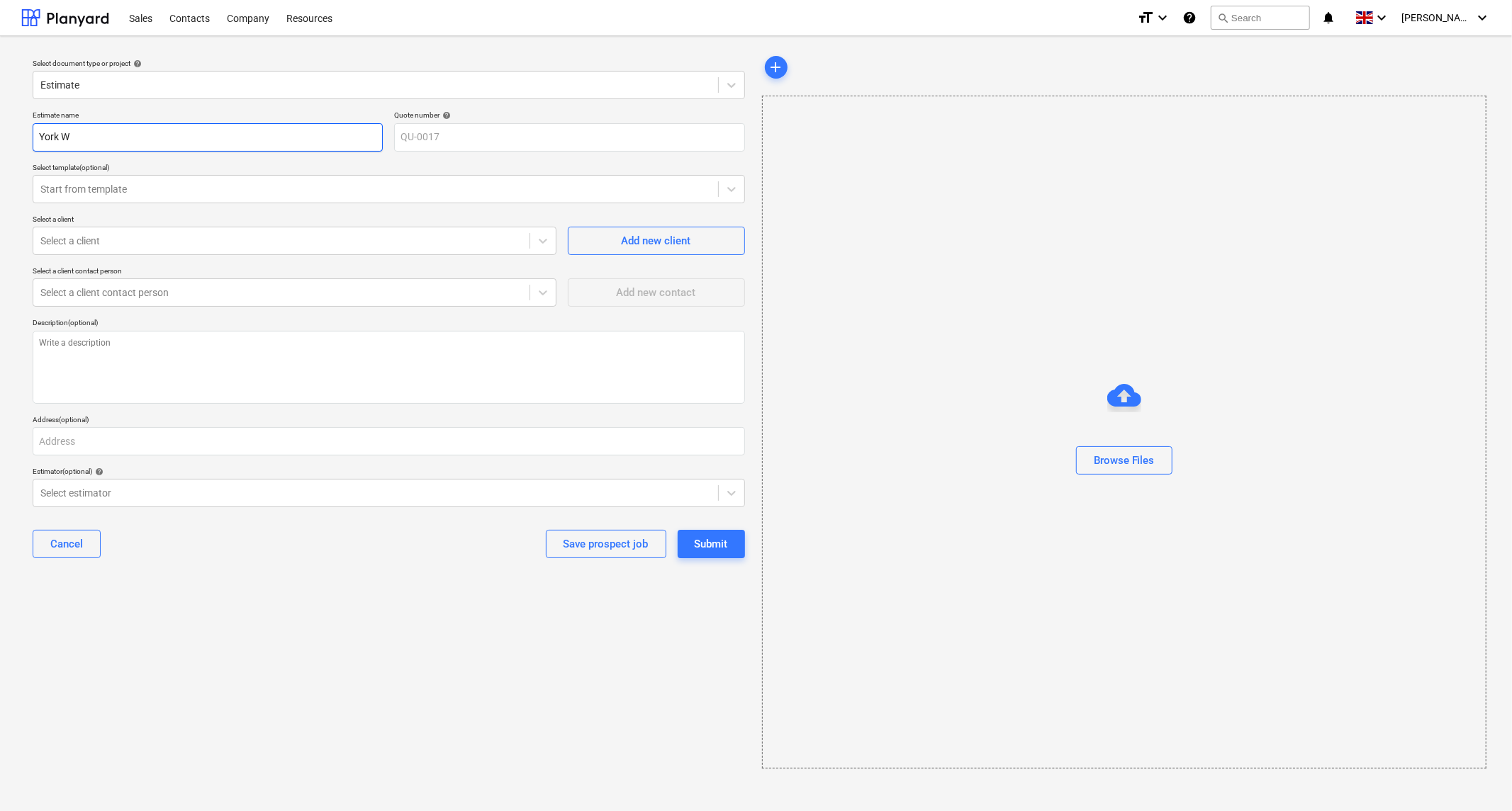
type textarea "x"
type input "York Wa"
type textarea "x"
type input "York War"
type textarea "x"
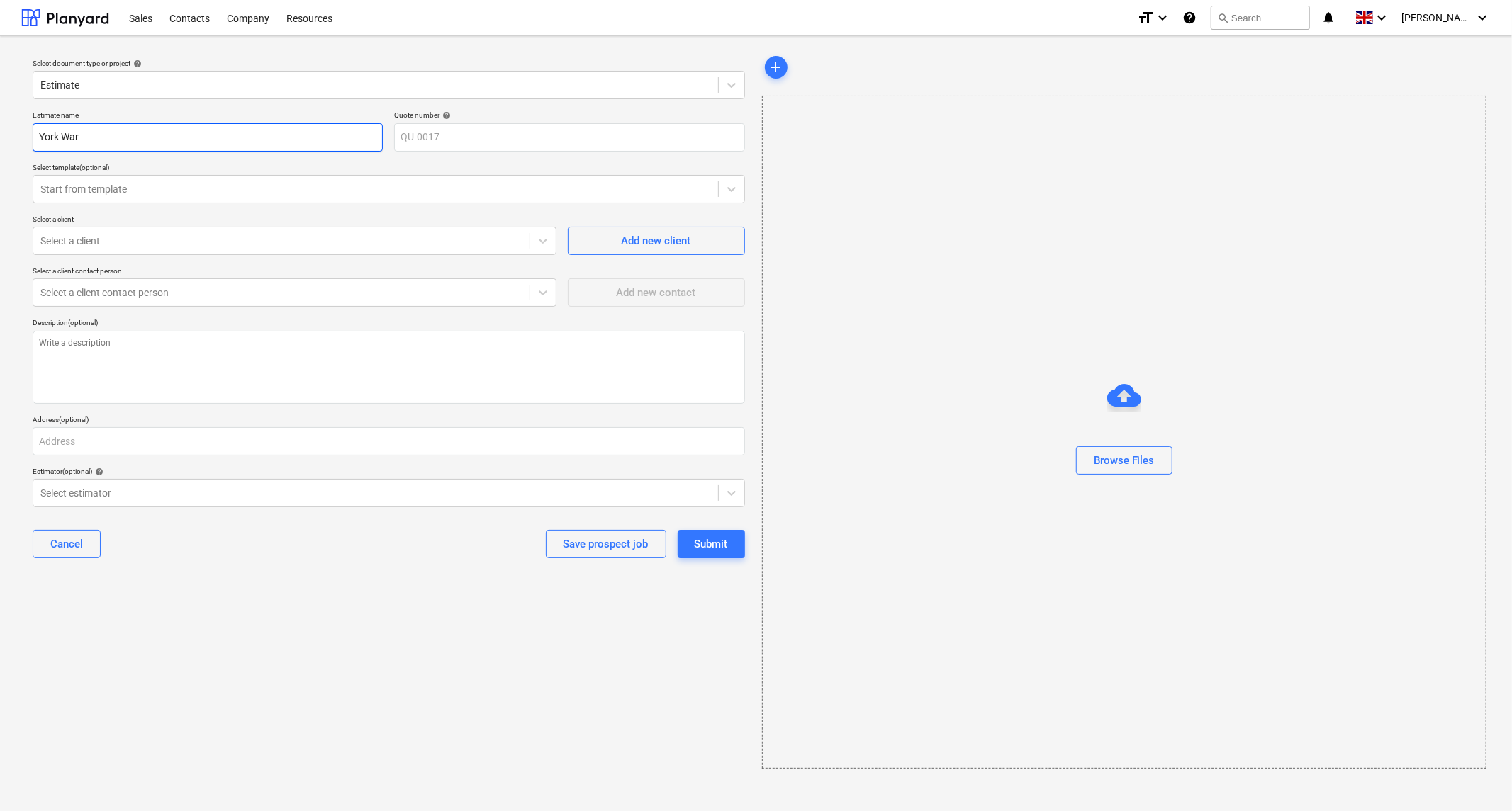
type input "York [PERSON_NAME]"
type textarea "x"
type input "York [PERSON_NAME]"
type textarea "x"
type input "York [PERSON_NAME] C"
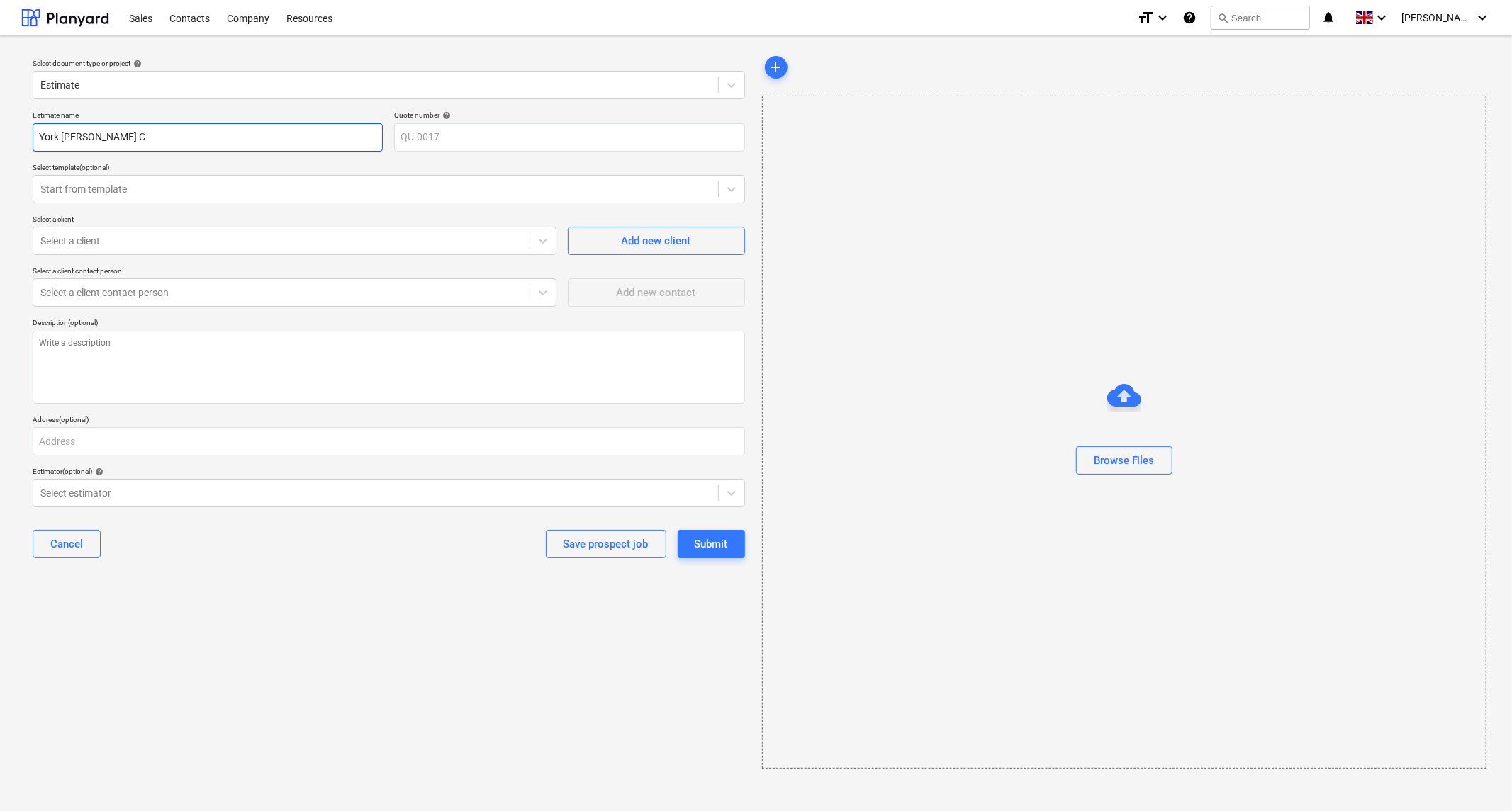
type textarea "x"
type input "York [PERSON_NAME] CU"
type textarea "x"
type input "York [PERSON_NAME] C"
type textarea "x"
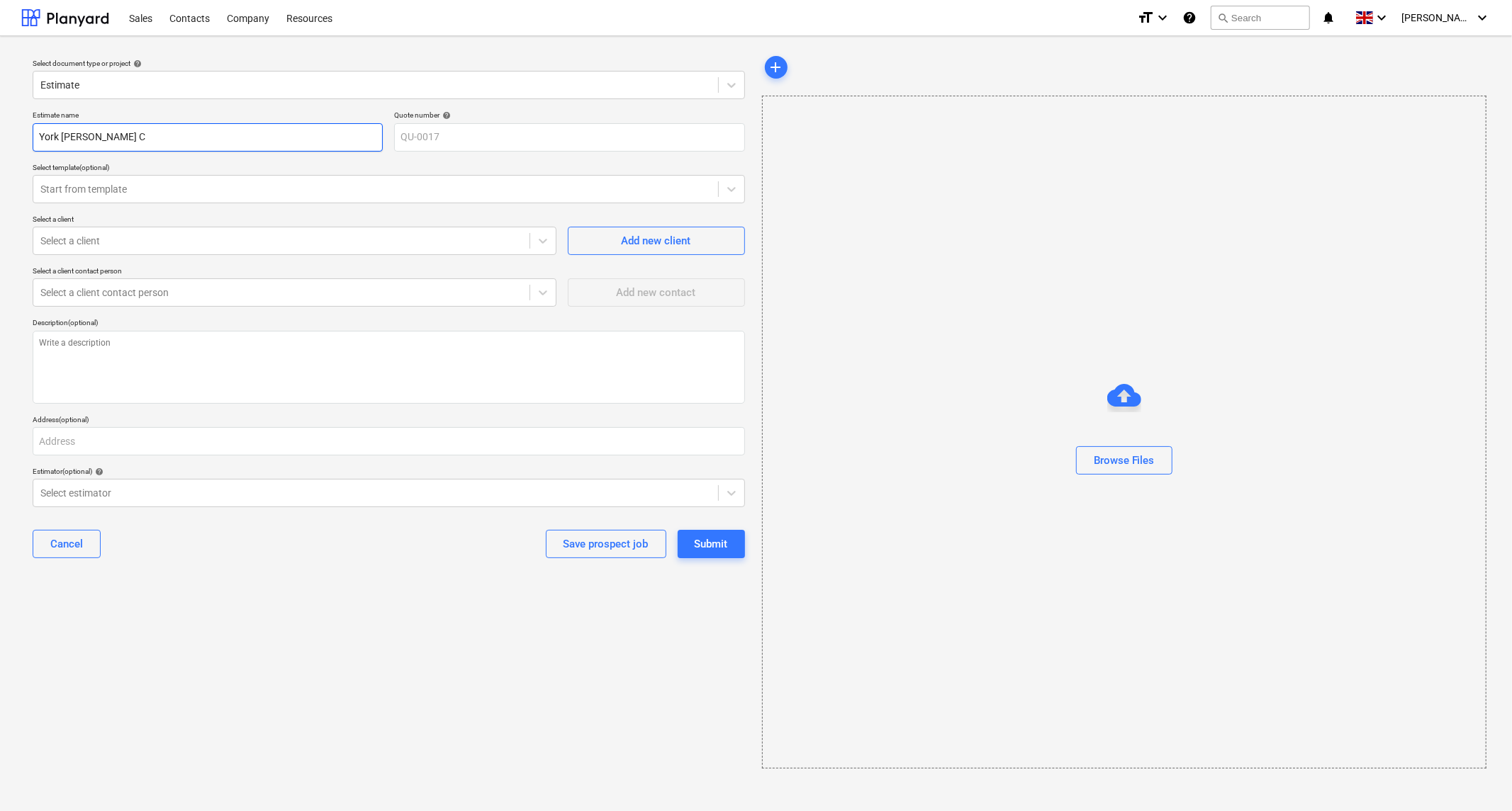
type input "York [PERSON_NAME]"
type textarea "x"
type input "York [PERSON_NAME] Cle"
type textarea "x"
type input "York [PERSON_NAME]"
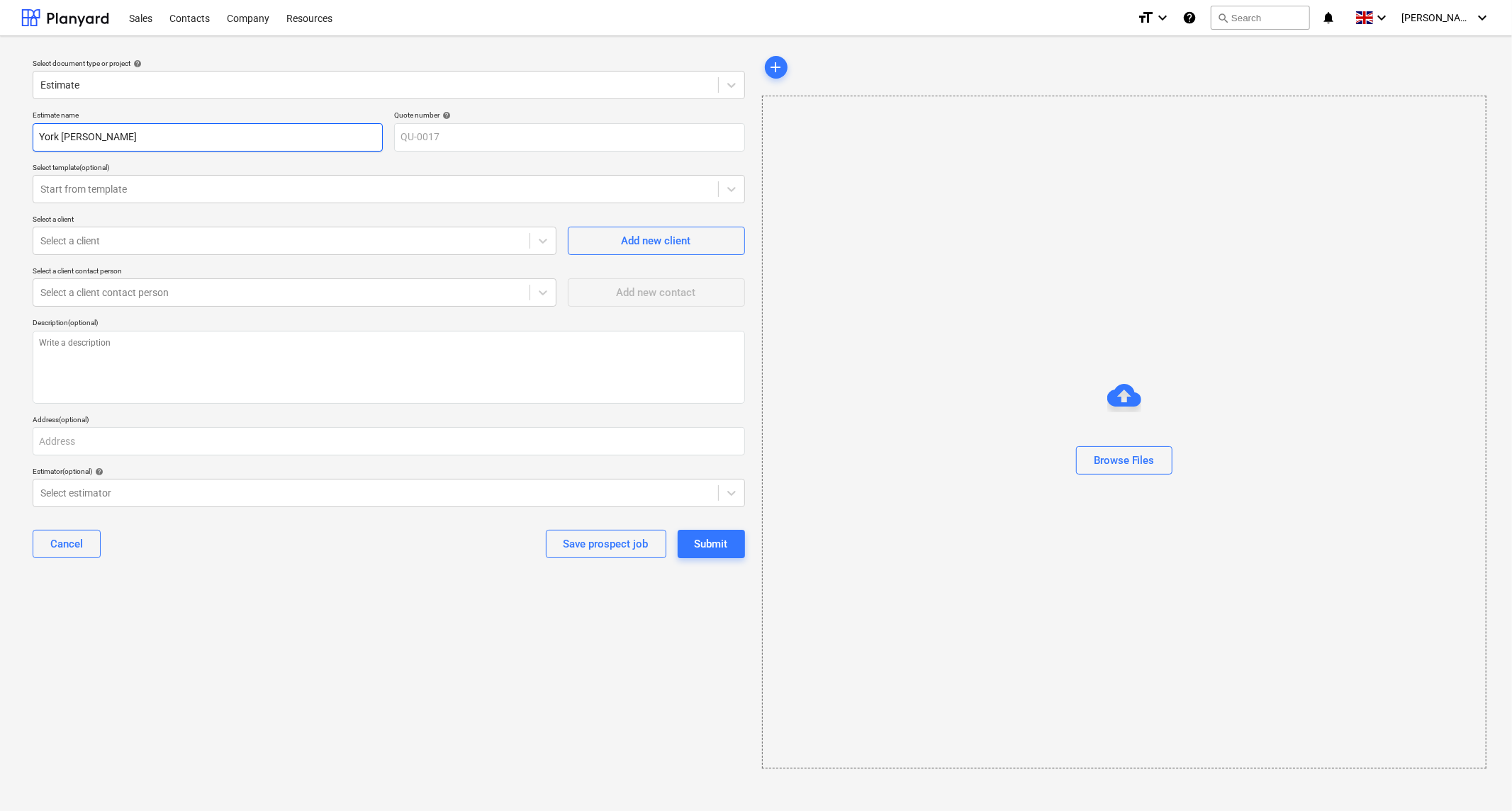
type textarea "x"
type input "York [PERSON_NAME] Clean"
type textarea "x"
type input "York [PERSON_NAME] Clean"
type textarea "x"
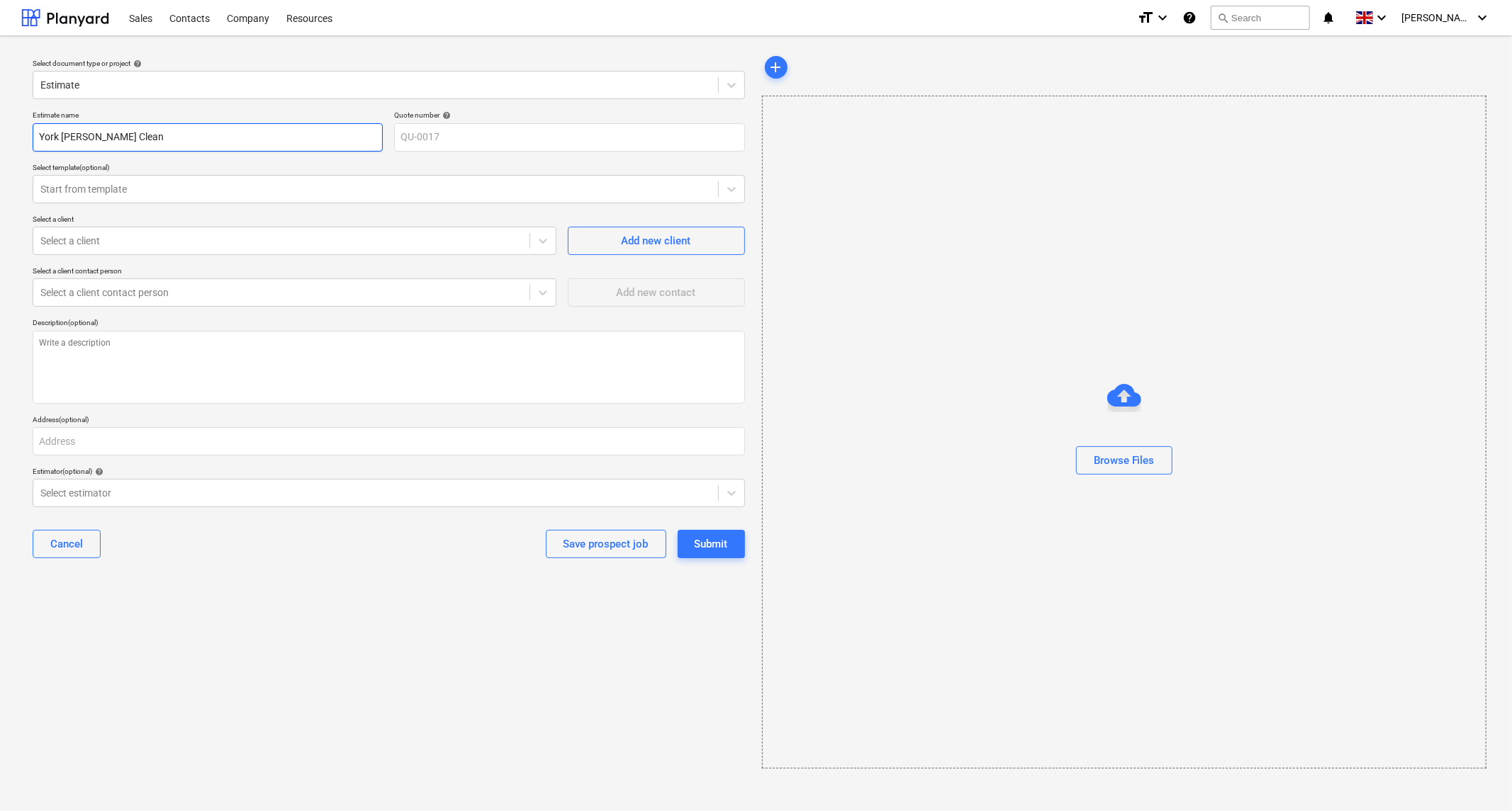
type input "York [PERSON_NAME] Clean U"
type textarea "x"
type input "York [PERSON_NAME] Clean Ut"
type textarea "x"
type input "York [PERSON_NAME] Clean Uti"
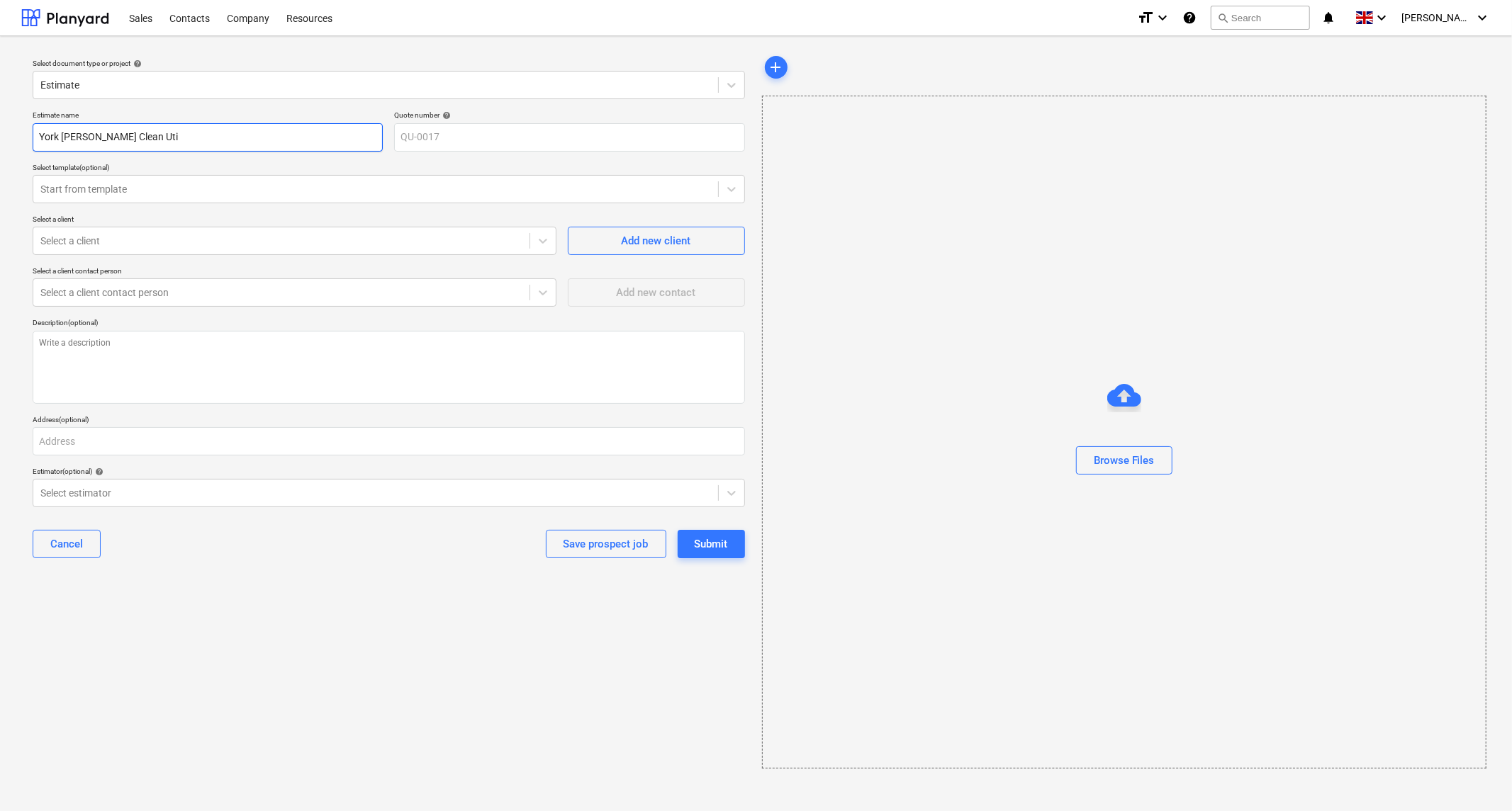
type textarea "x"
type input "York [PERSON_NAME] Clean Util"
type textarea "x"
type input "York [PERSON_NAME] Clean Utili"
type textarea "x"
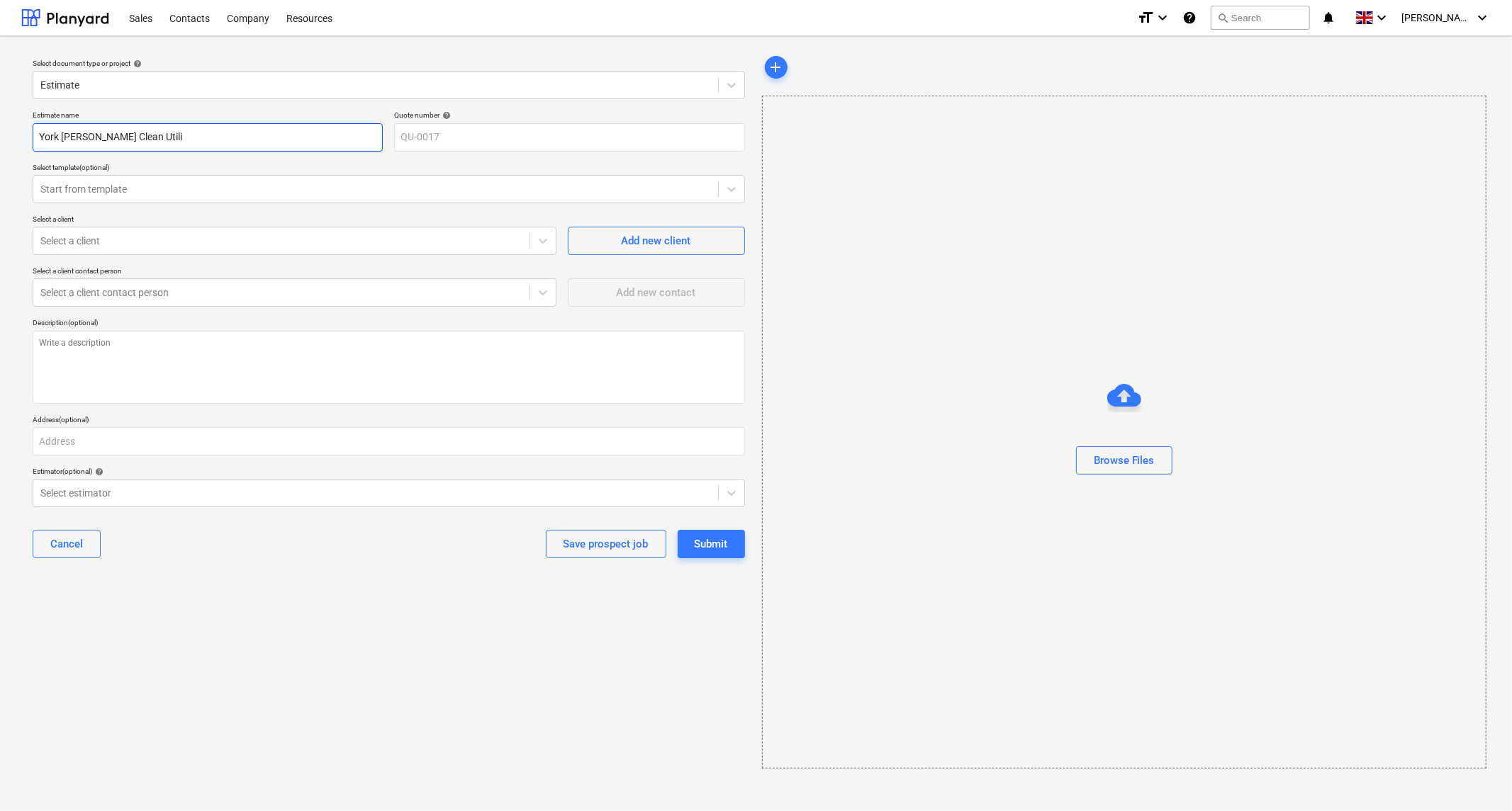
type input "York [PERSON_NAME] Clean Utilit"
type textarea "x"
type input "York [PERSON_NAME] Clean Utility"
click at [539, 238] on icon at bounding box center [543, 241] width 14 height 14
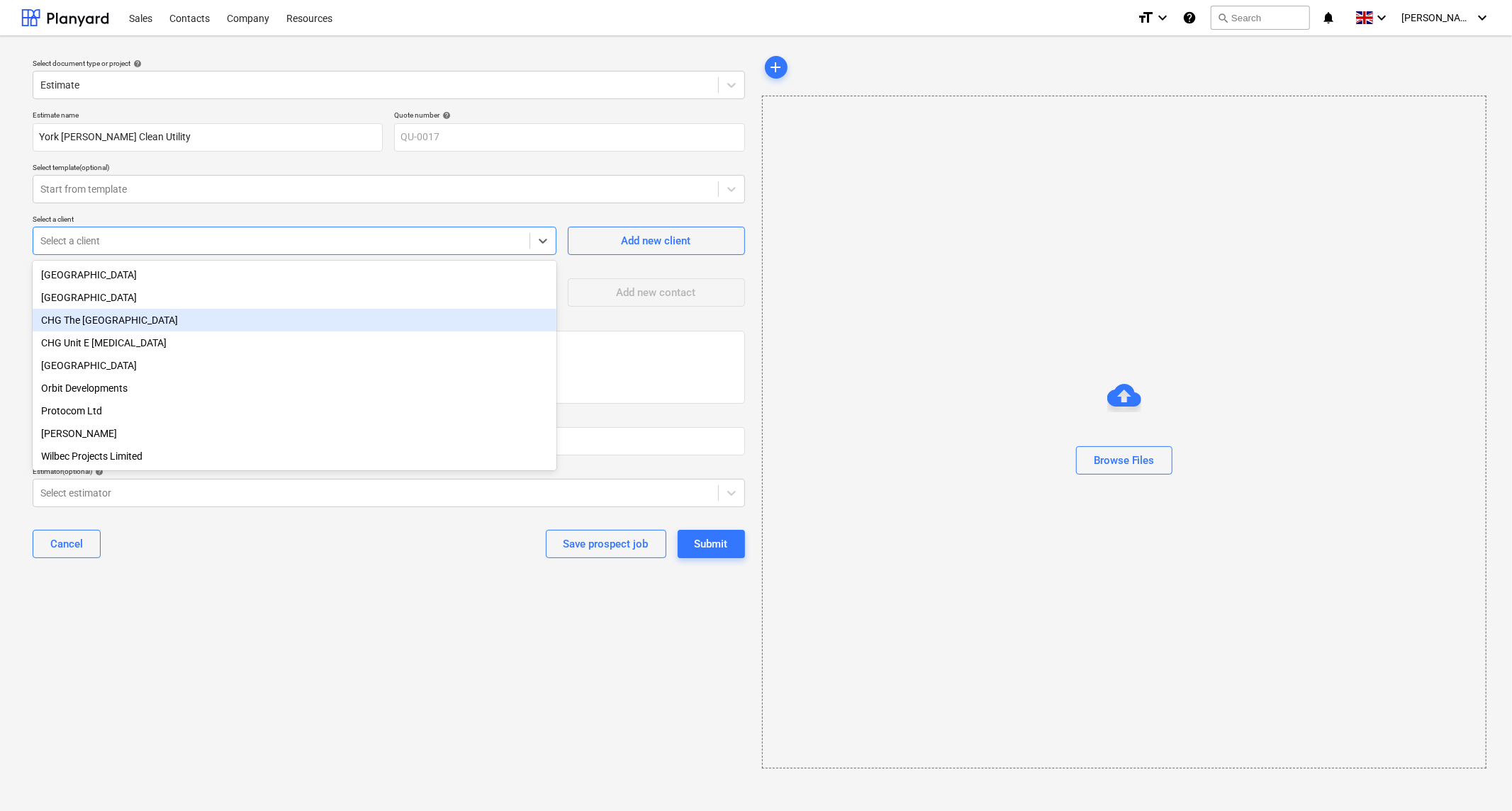
click at [189, 327] on div "CHG The [GEOGRAPHIC_DATA]" at bounding box center [294, 320] width 524 height 23
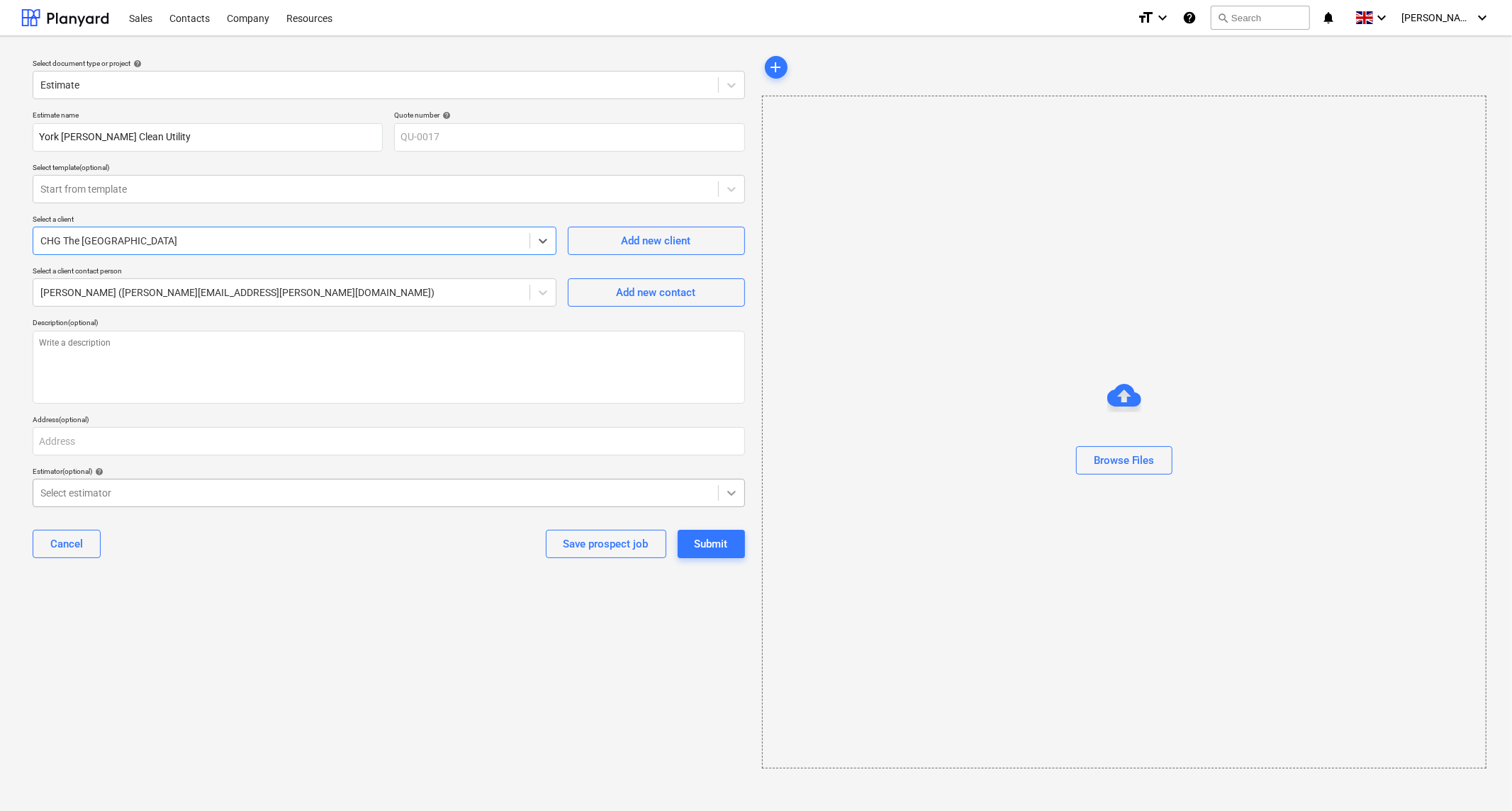
click at [728, 485] on div at bounding box center [731, 493] width 26 height 26
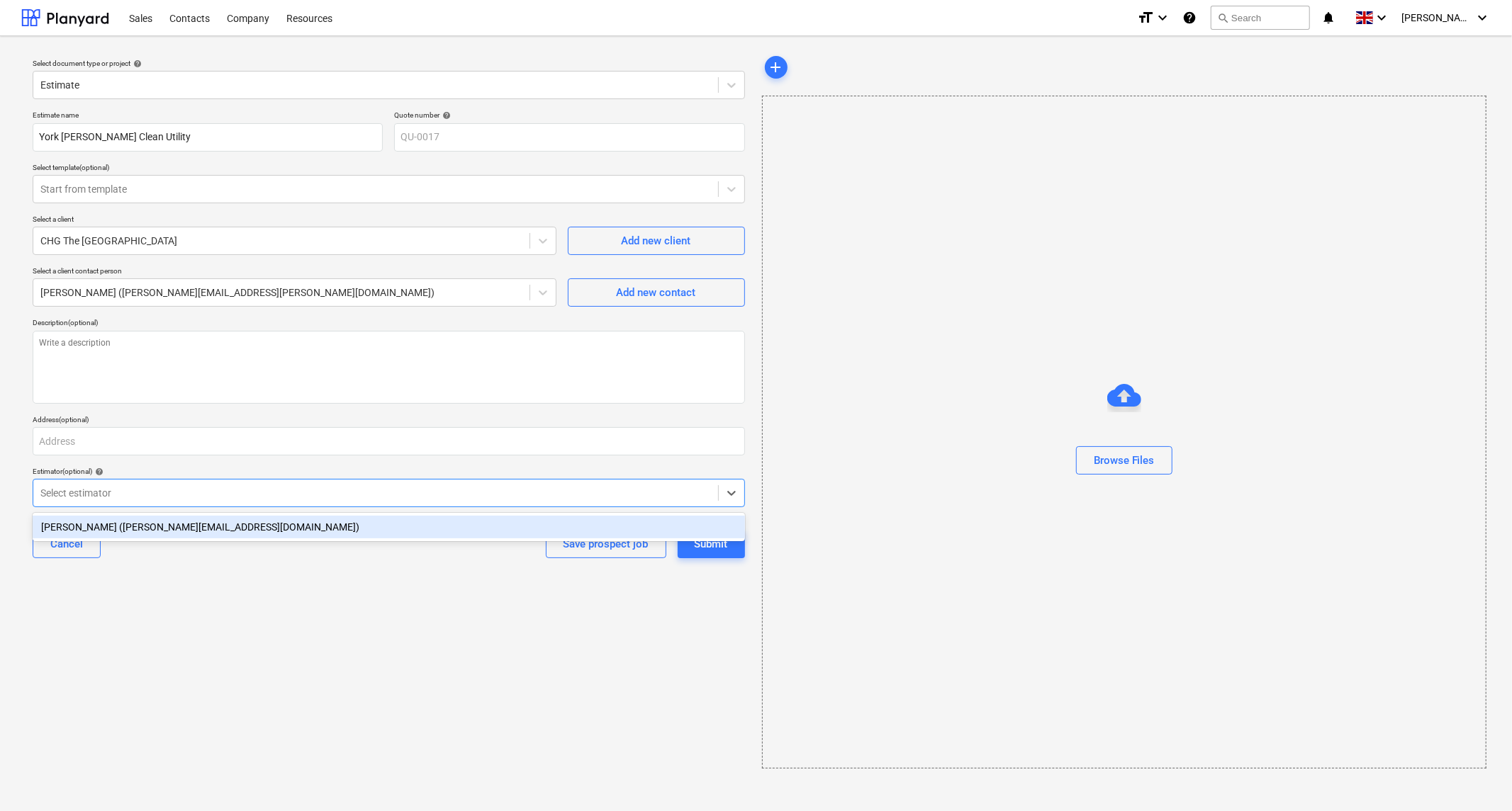
click at [587, 521] on div "[PERSON_NAME] ([PERSON_NAME][EMAIL_ADDRESS][DOMAIN_NAME])" at bounding box center [389, 527] width 712 height 23
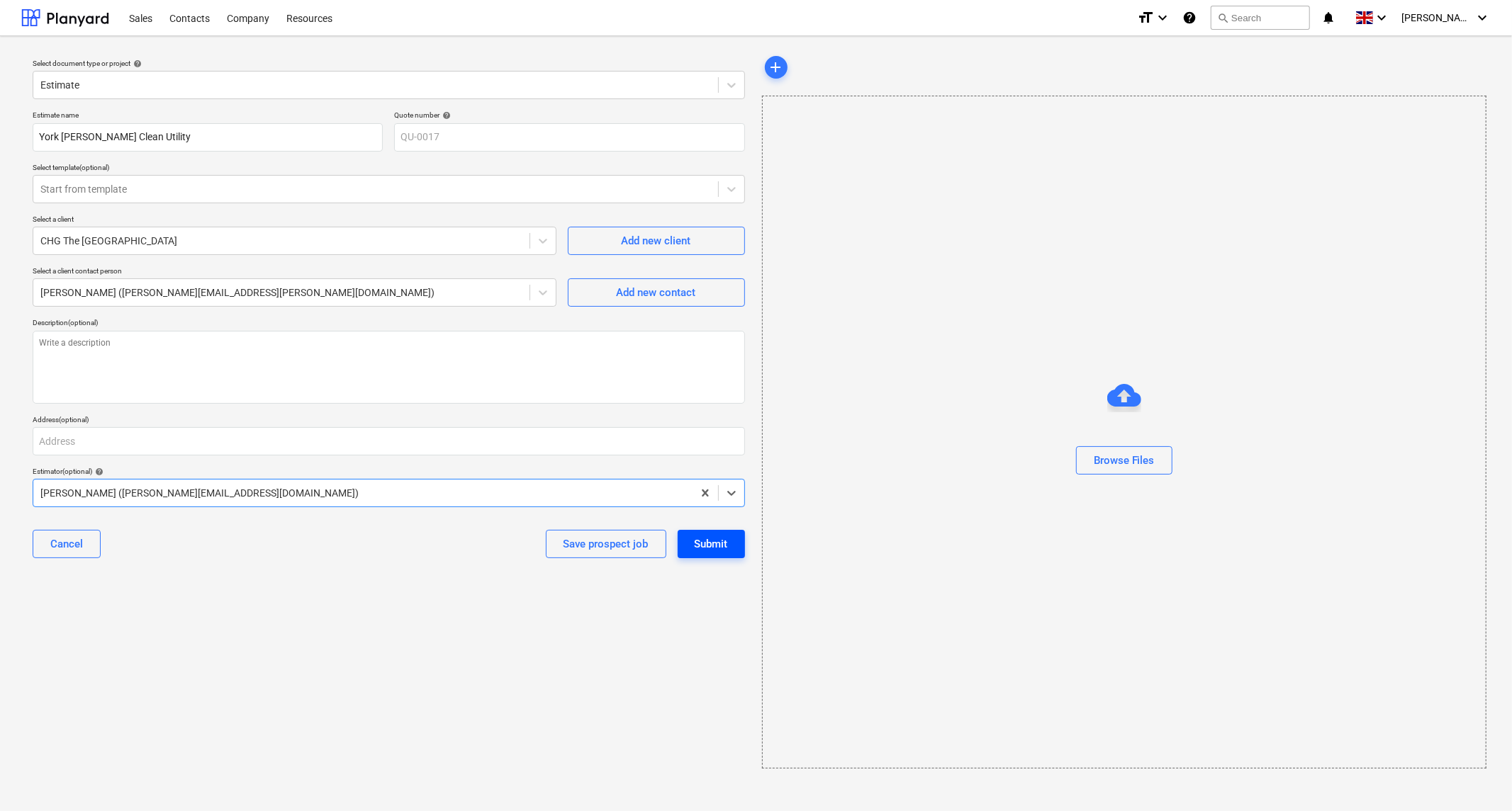
click at [725, 547] on div "Submit" at bounding box center [711, 544] width 34 height 19
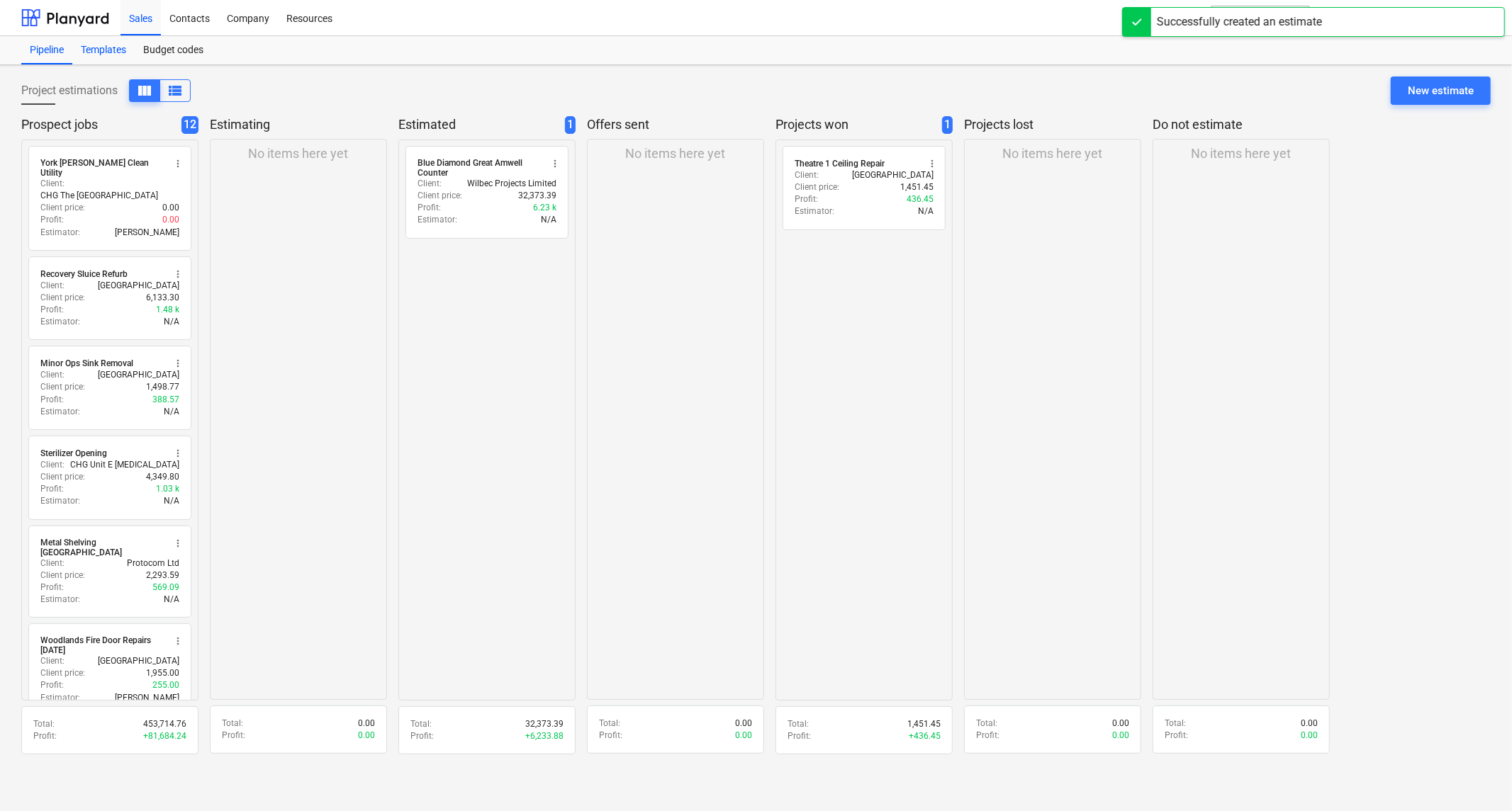
click at [86, 40] on div "Templates" at bounding box center [103, 51] width 62 height 29
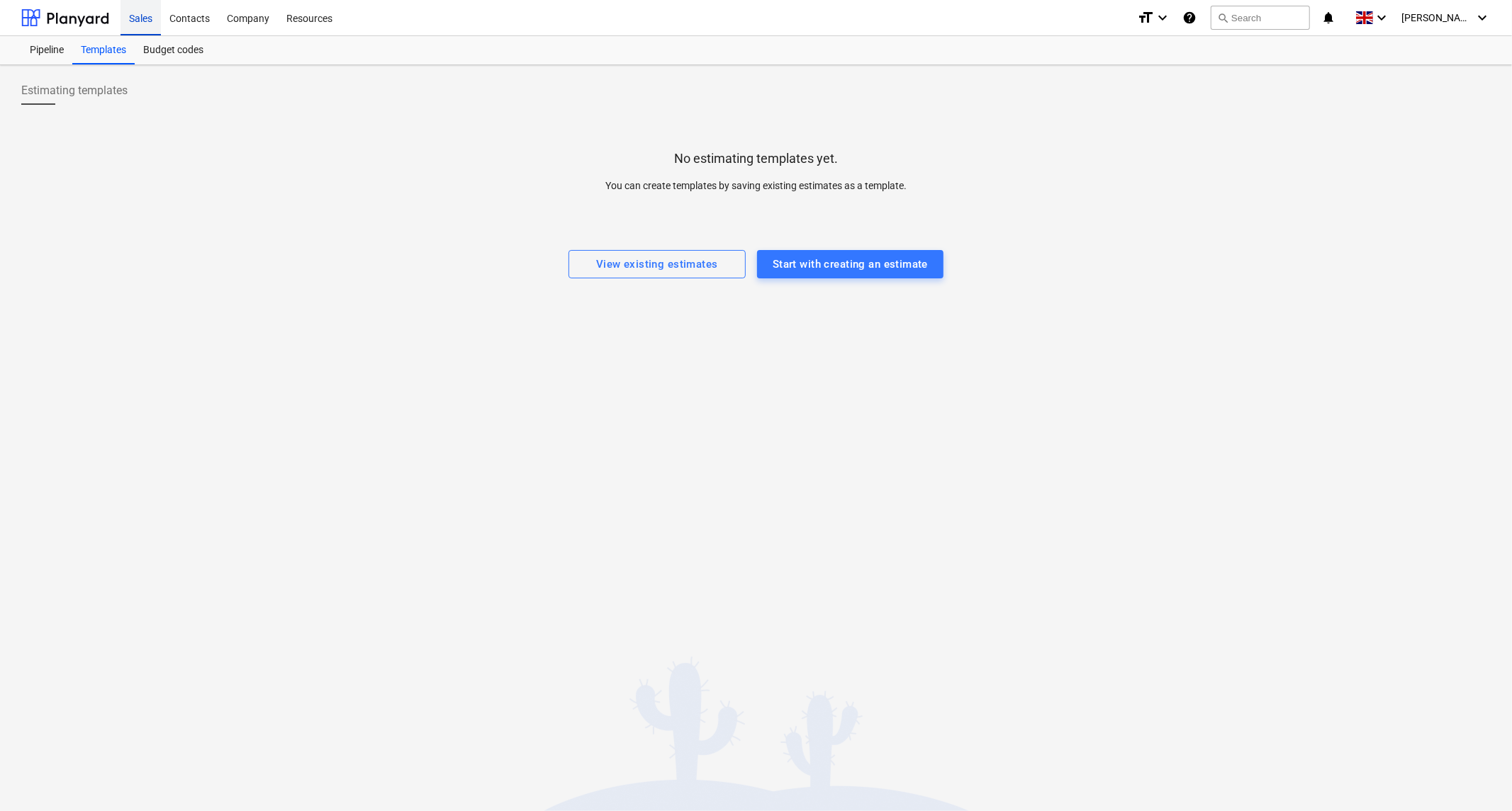
click at [147, 19] on div "Sales" at bounding box center [140, 17] width 41 height 36
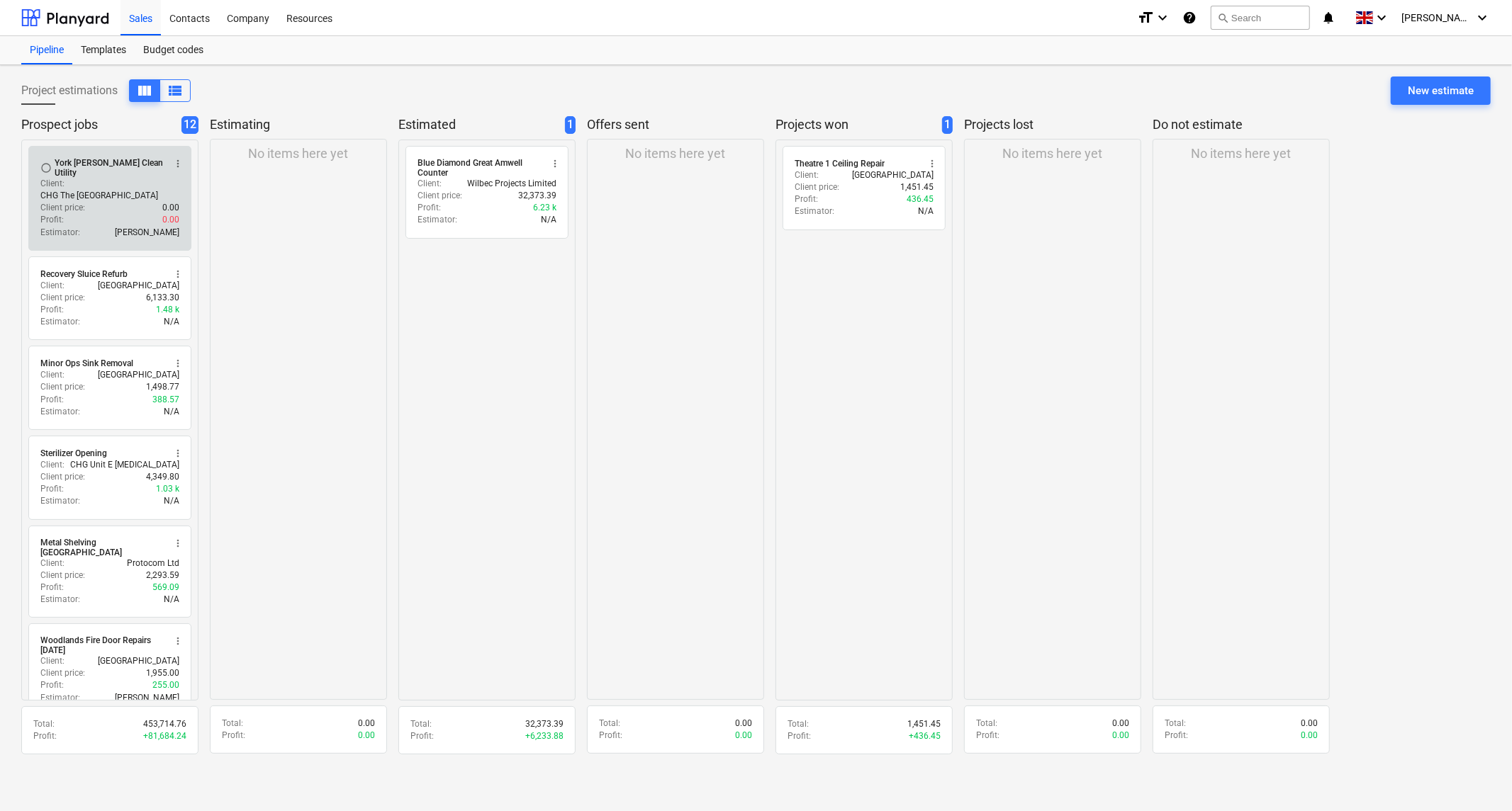
click at [107, 167] on div "York [PERSON_NAME] Clean Utility" at bounding box center [109, 168] width 109 height 20
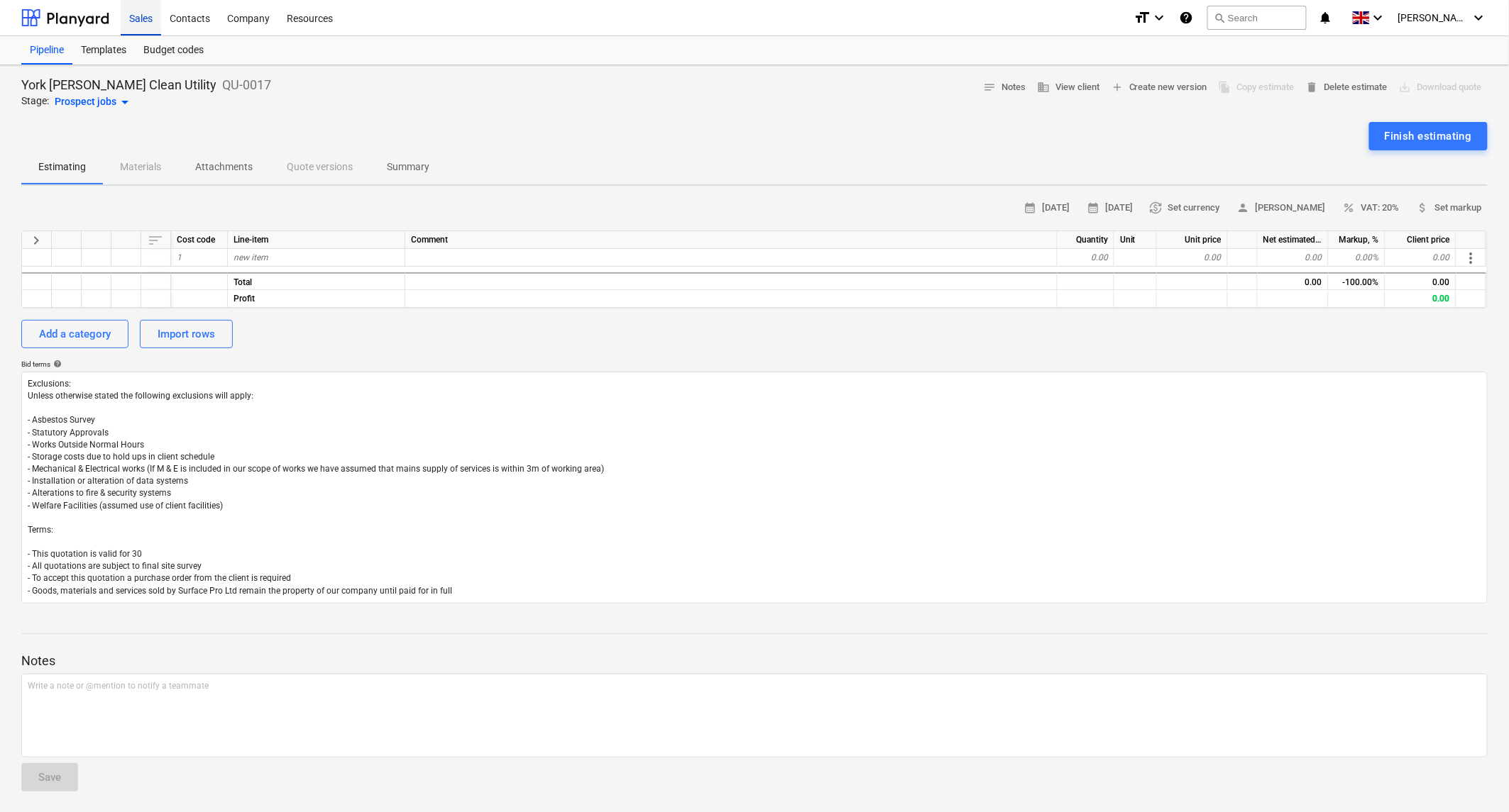
click at [135, 18] on div "Sales" at bounding box center [141, 17] width 41 height 36
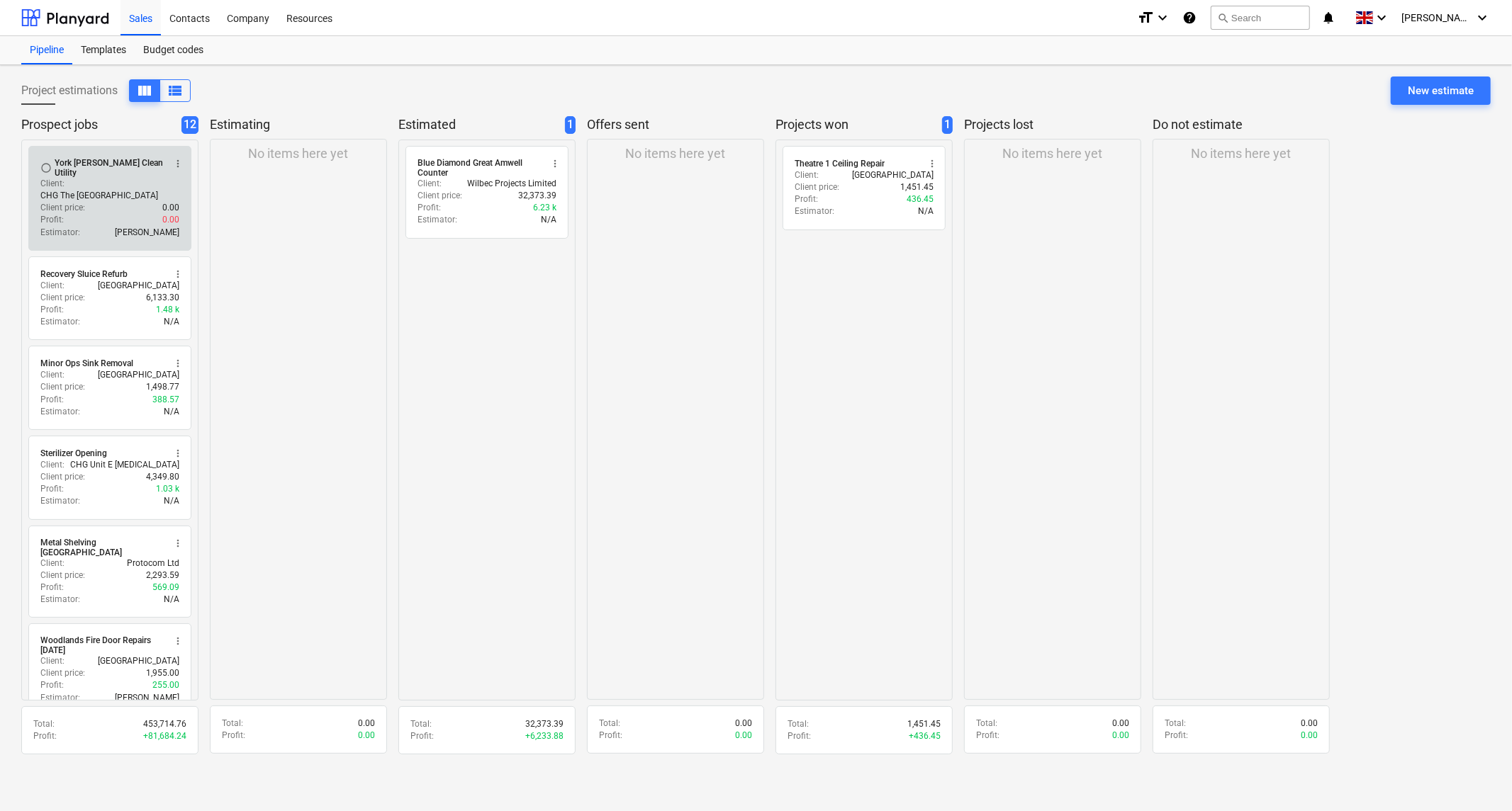
click at [175, 160] on span "more_vert" at bounding box center [178, 164] width 11 height 11
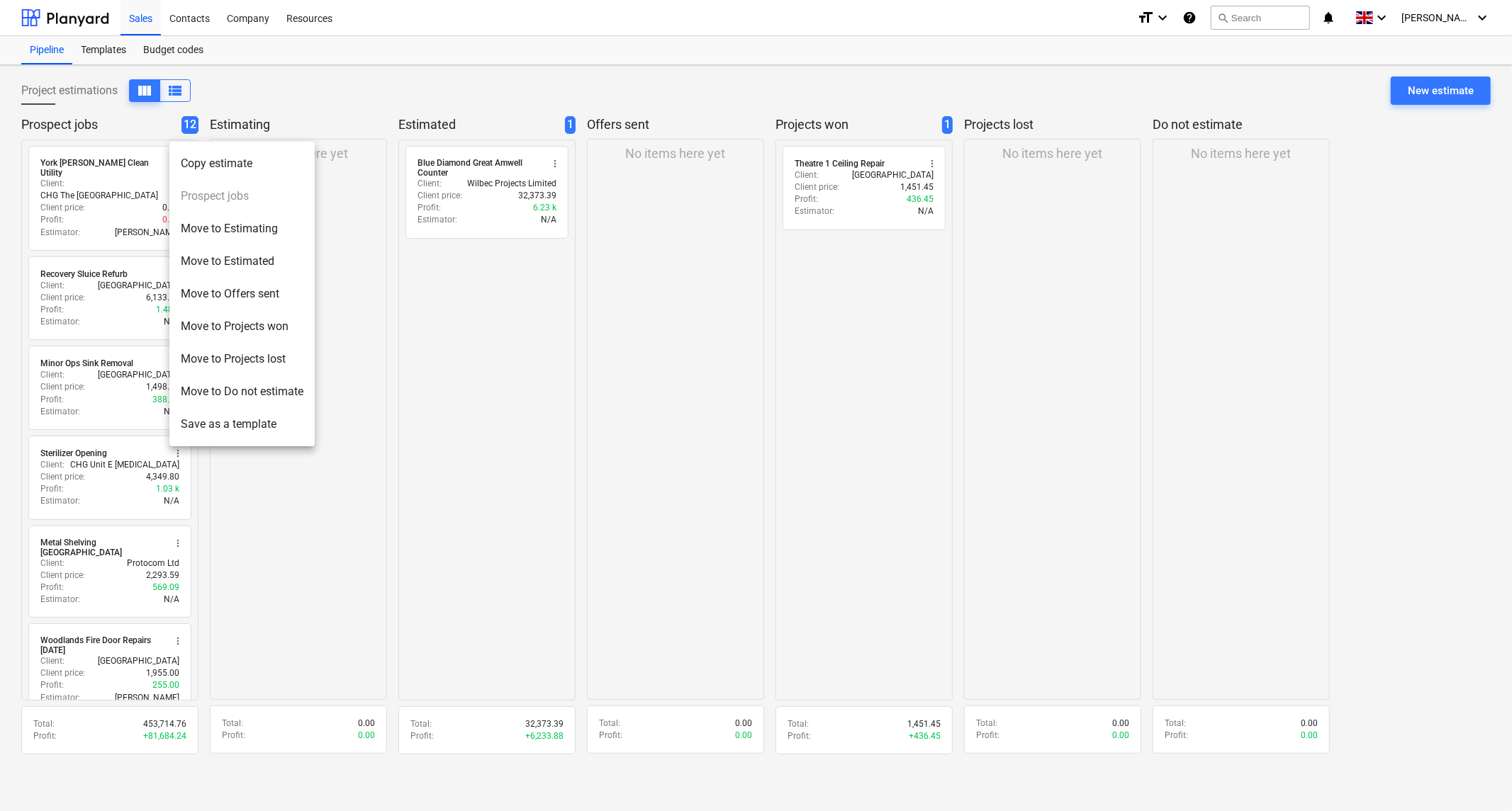
click at [108, 52] on div at bounding box center [756, 406] width 1512 height 811
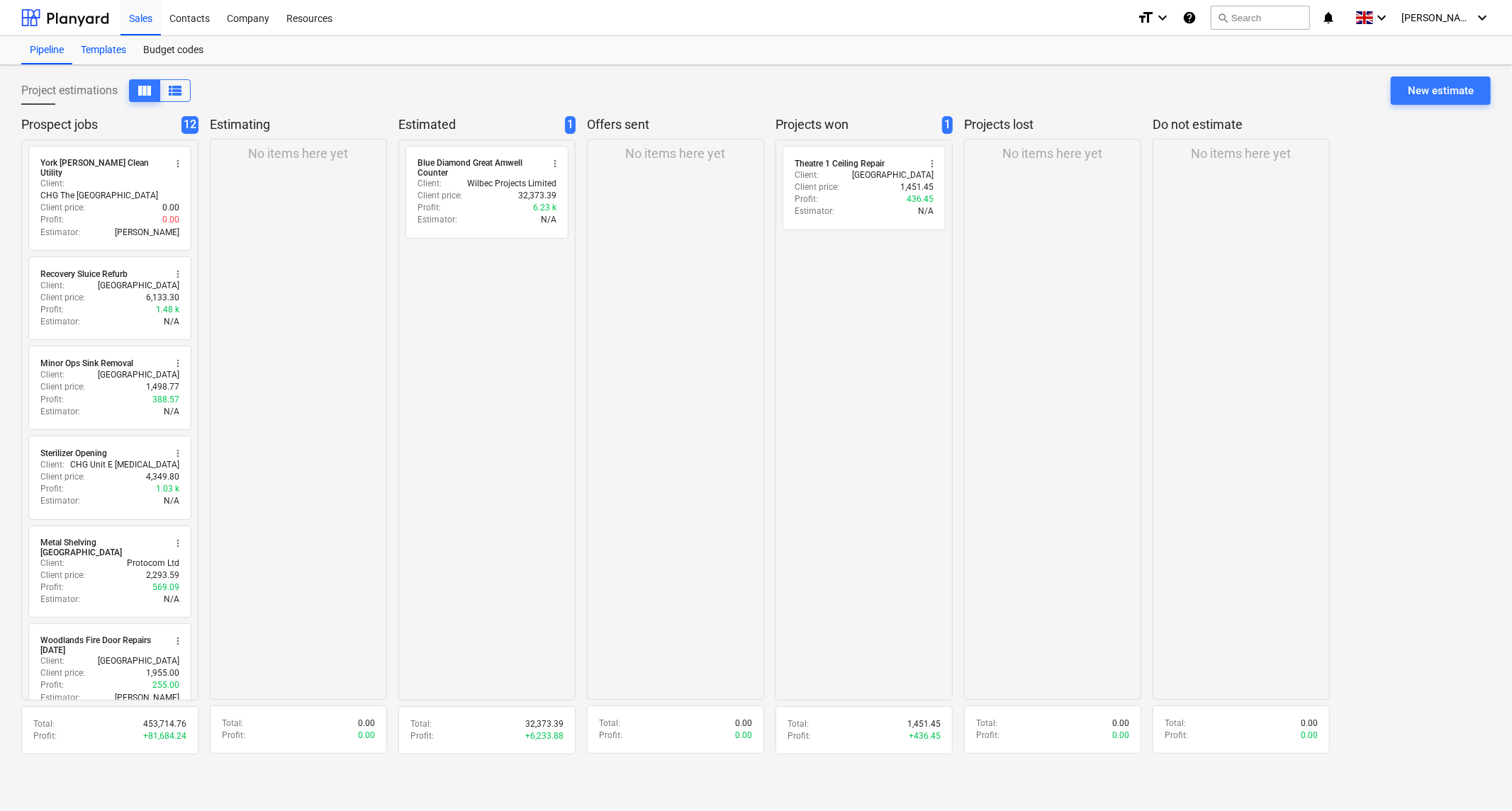
click at [108, 51] on div "Templates" at bounding box center [103, 51] width 62 height 29
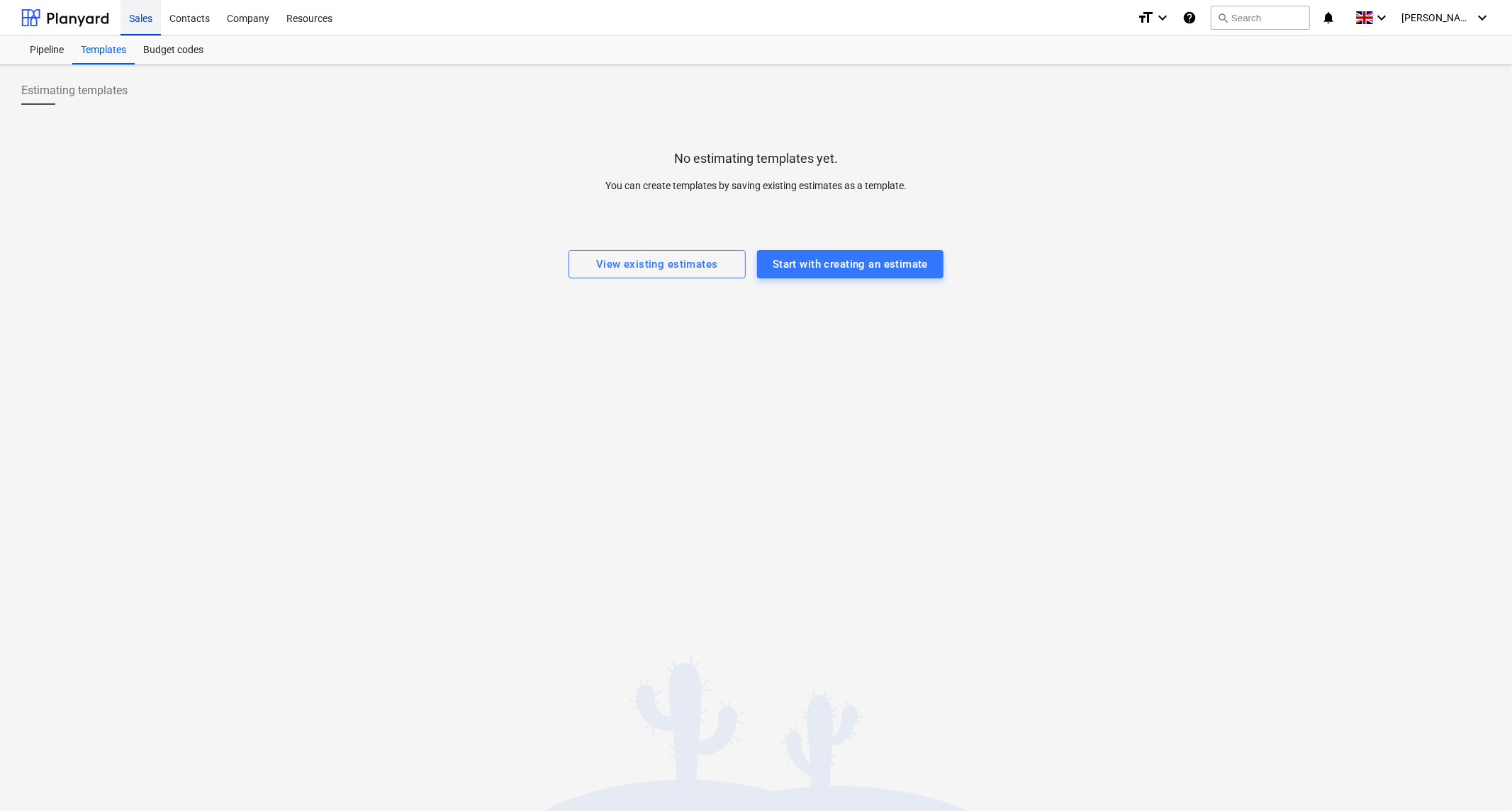
click at [138, 21] on div "Sales" at bounding box center [140, 17] width 41 height 36
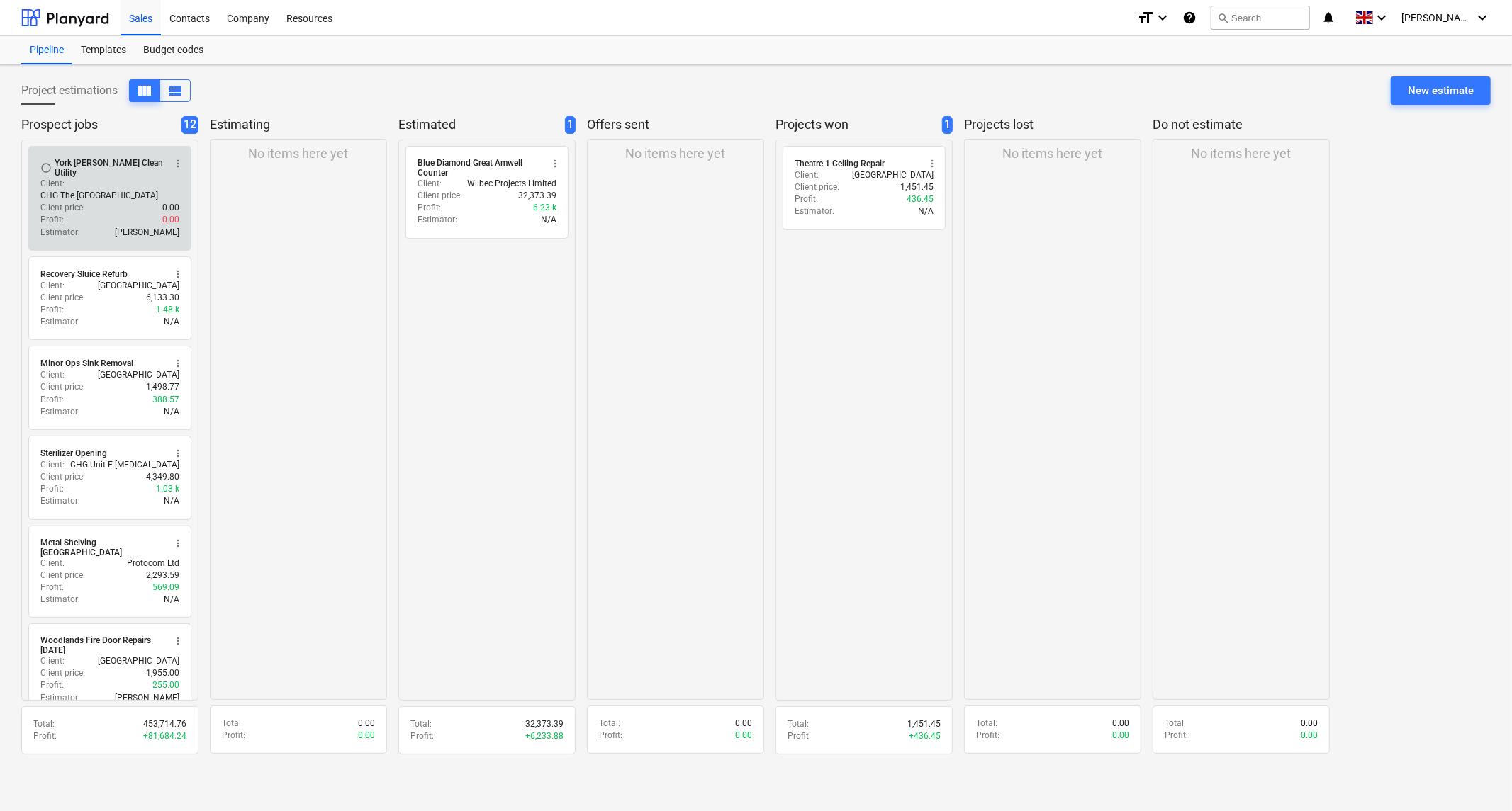
click at [94, 167] on div "York [PERSON_NAME] Clean Utility" at bounding box center [109, 168] width 109 height 20
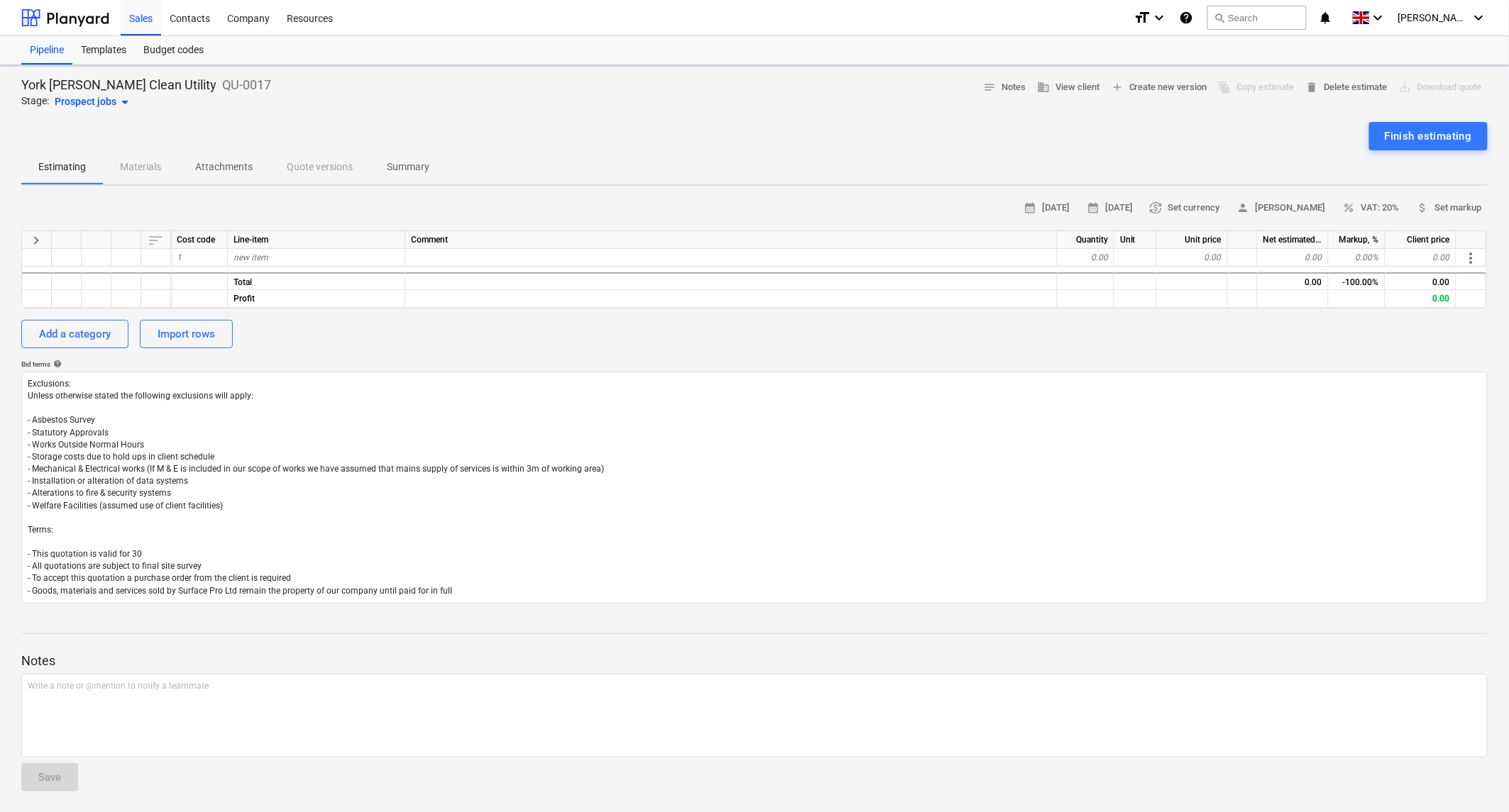
type textarea "x"
